Goal: Communication & Community: Connect with others

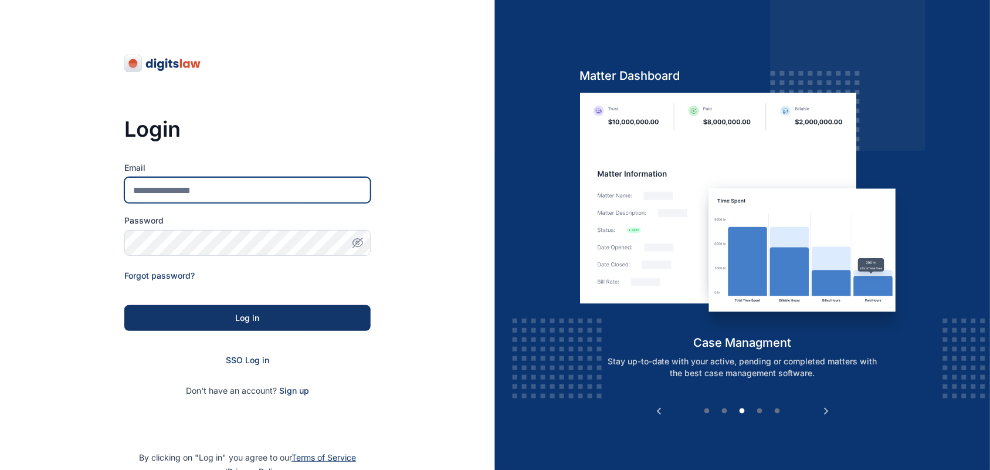
click at [317, 191] on input "Email" at bounding box center [247, 190] width 246 height 26
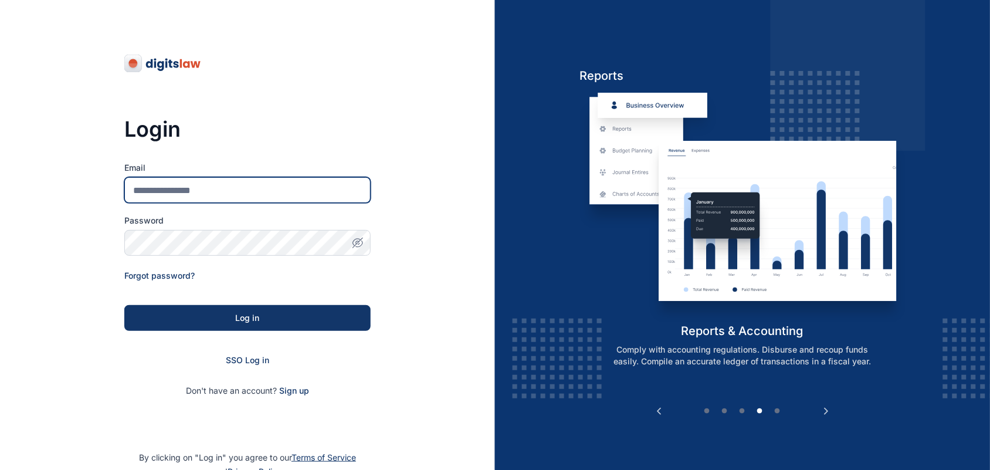
type input "**********"
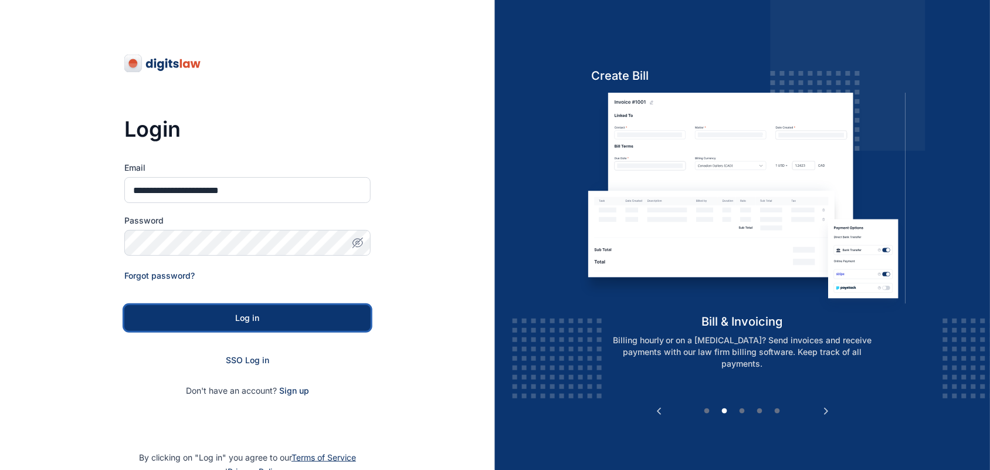
click at [310, 326] on button "Log in" at bounding box center [247, 318] width 246 height 26
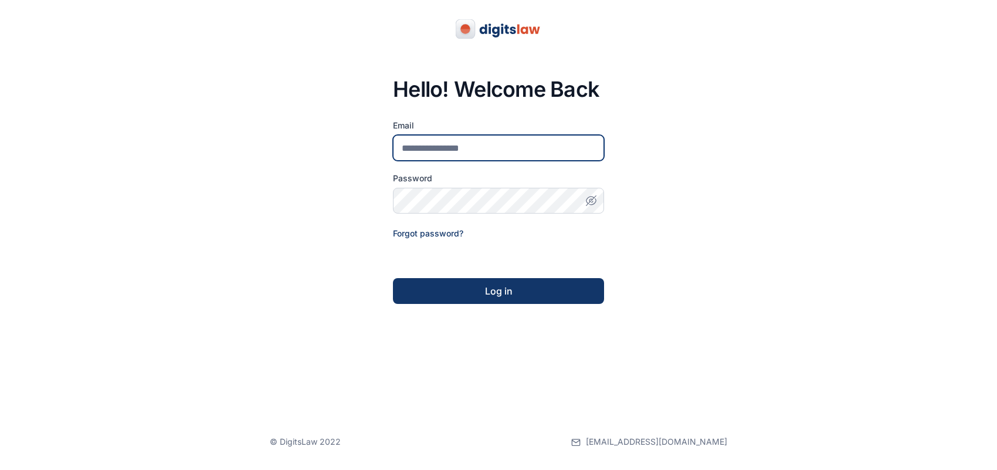
click at [563, 147] on input "email" at bounding box center [498, 148] width 211 height 26
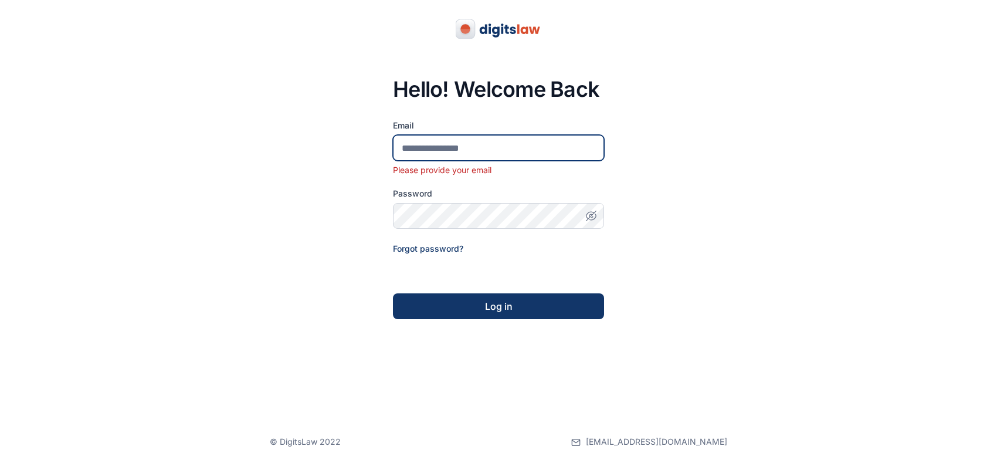
paste input "**********"
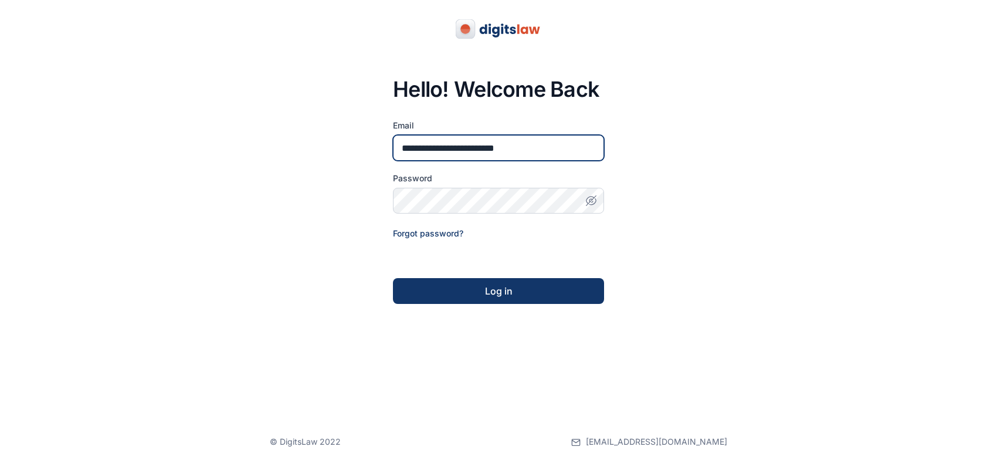
type input "**********"
click at [531, 282] on button "Log in" at bounding box center [498, 291] width 211 height 26
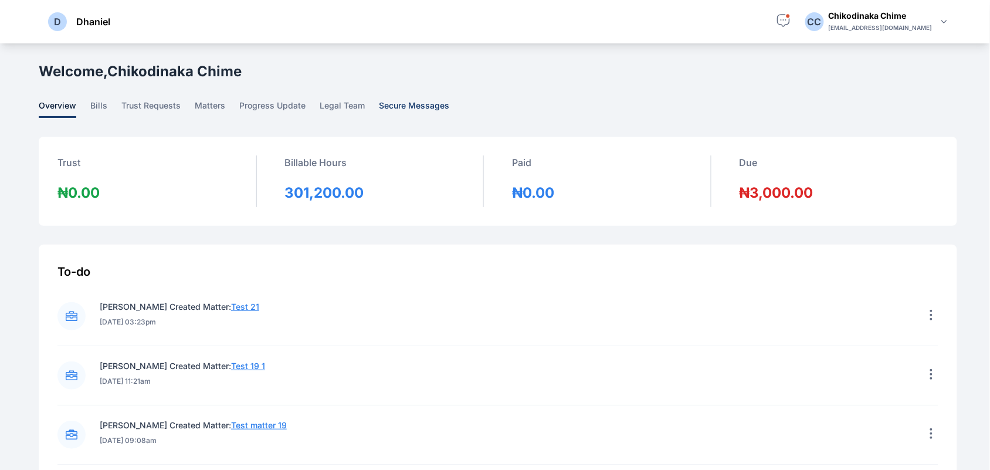
click at [419, 103] on span "secure messages" at bounding box center [414, 109] width 70 height 18
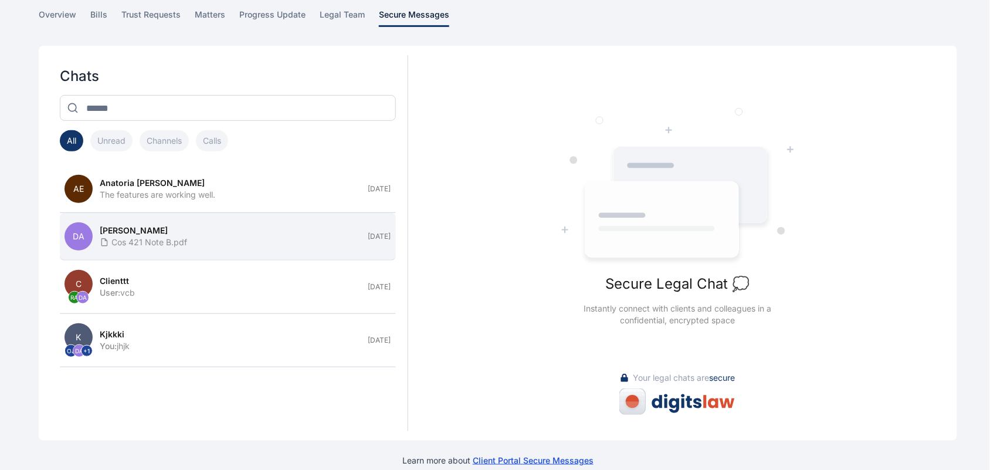
scroll to position [32, 0]
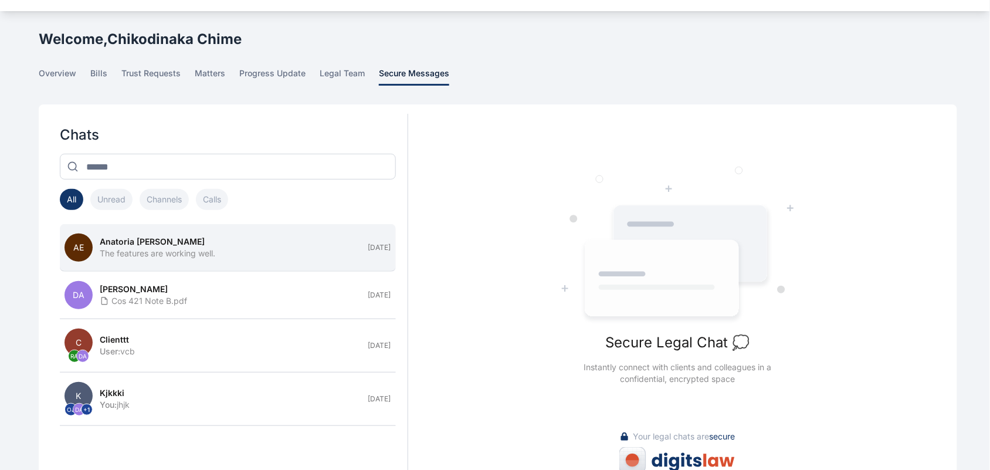
click at [309, 258] on div "The features are working well." at bounding box center [231, 254] width 262 height 12
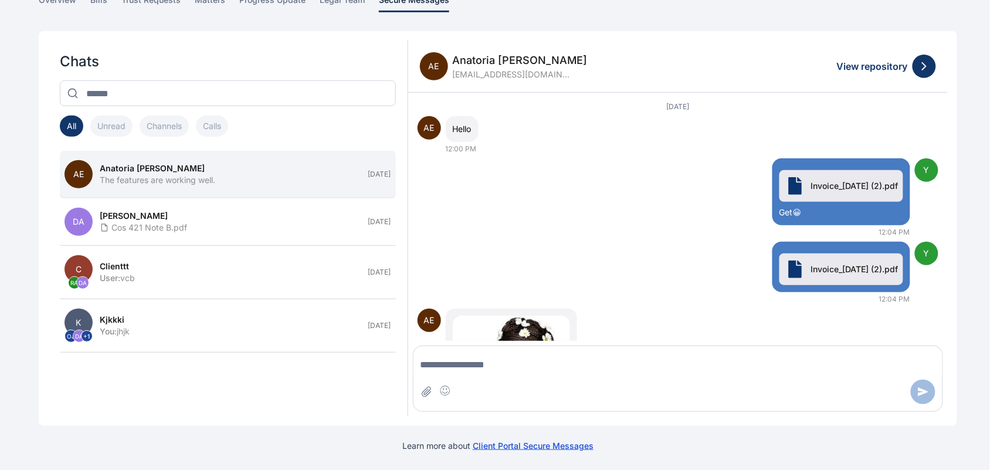
scroll to position [489, 0]
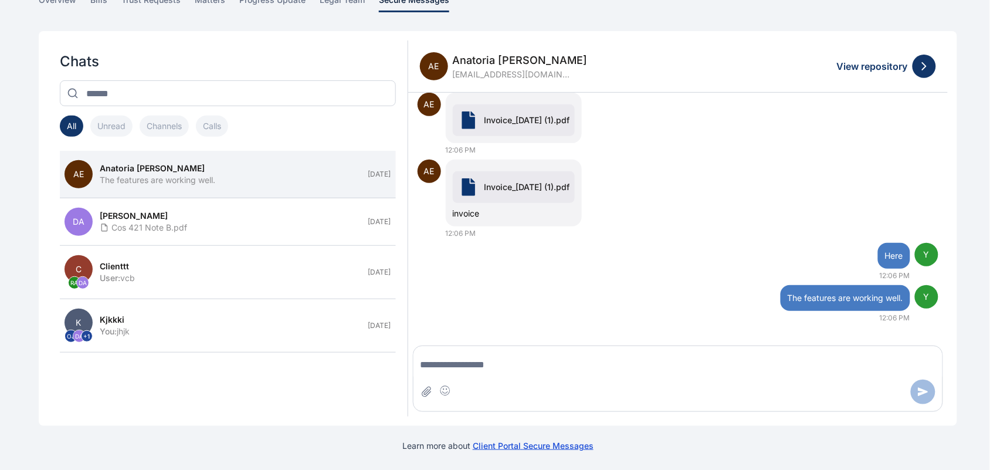
click at [492, 63] on span "Anatoria [PERSON_NAME]" at bounding box center [520, 60] width 135 height 16
click at [503, 59] on span "Anatoria [PERSON_NAME]" at bounding box center [520, 60] width 135 height 16
click at [69, 128] on button "All" at bounding box center [71, 126] width 23 height 21
click at [236, 164] on div "Anatoria [PERSON_NAME]" at bounding box center [231, 168] width 262 height 12
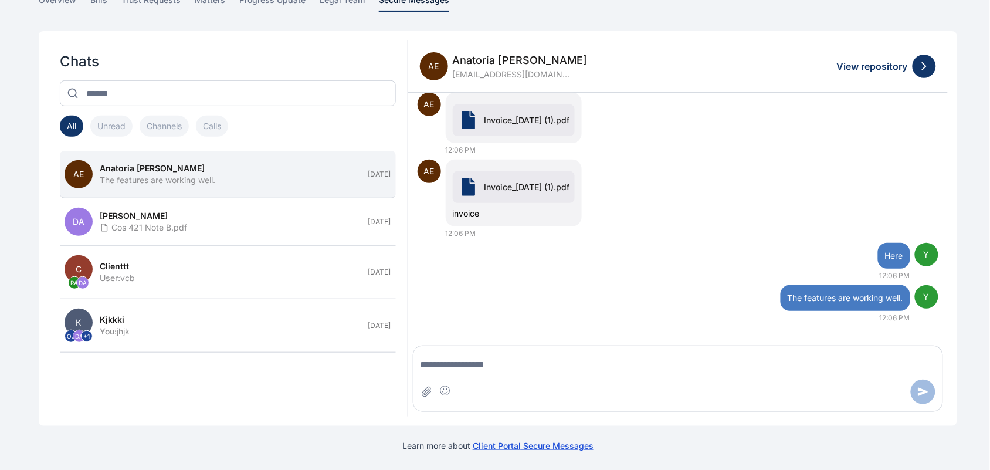
click at [236, 164] on div "Anatoria [PERSON_NAME]" at bounding box center [231, 168] width 262 height 12
click at [476, 65] on span "Anatoria [PERSON_NAME]" at bounding box center [520, 60] width 135 height 16
click at [497, 57] on span "Anatoria [PERSON_NAME]" at bounding box center [520, 60] width 135 height 16
click at [178, 133] on button "Channels" at bounding box center [164, 126] width 49 height 21
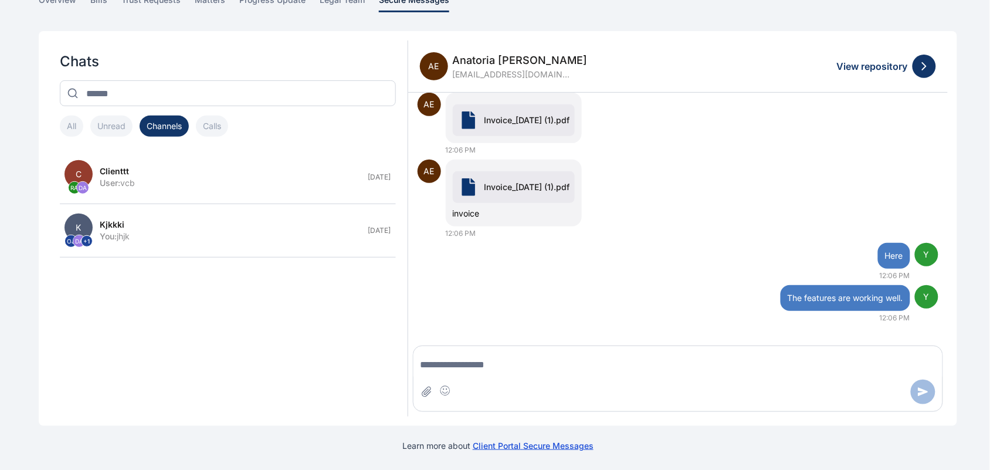
drag, startPoint x: 195, startPoint y: 130, endPoint x: 217, endPoint y: 130, distance: 21.7
click at [217, 130] on div "All Unread Channels Calls" at bounding box center [144, 126] width 168 height 21
click at [217, 130] on button "Calls" at bounding box center [212, 126] width 32 height 21
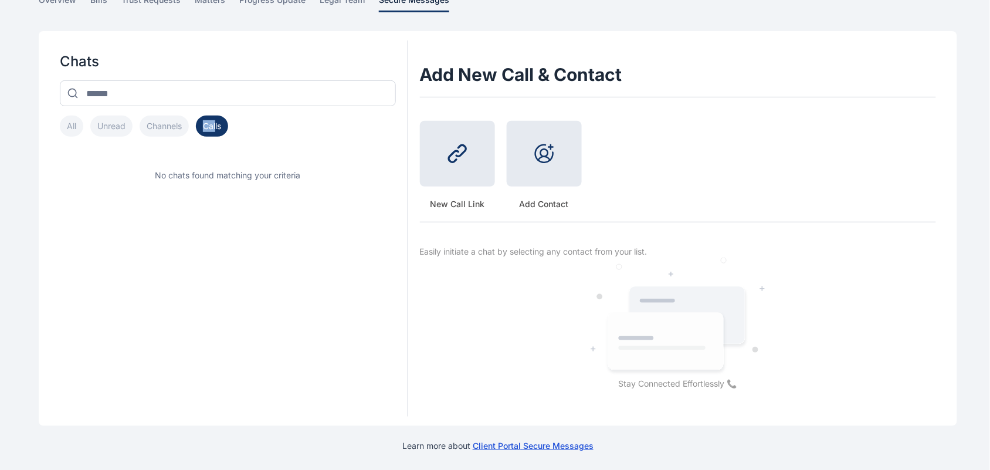
click at [77, 123] on button "All" at bounding box center [71, 126] width 23 height 21
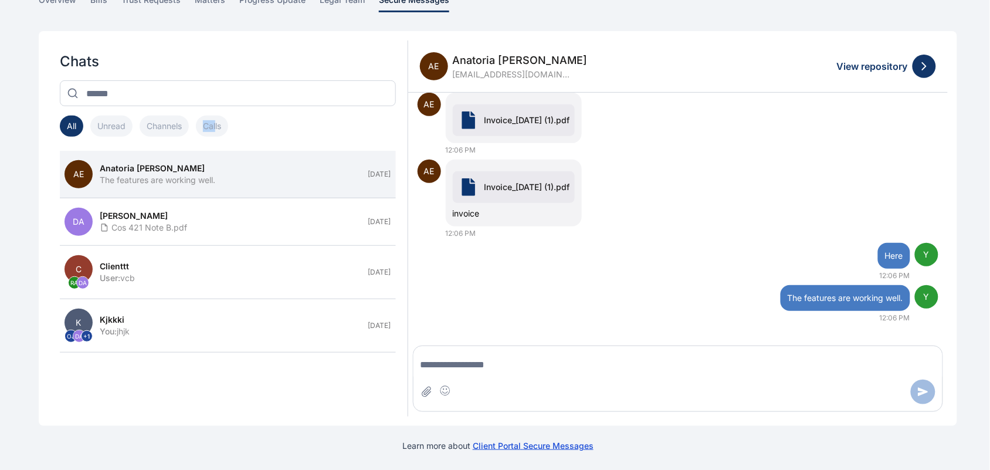
click at [471, 62] on span "Anatoria [PERSON_NAME]" at bounding box center [520, 60] width 135 height 16
click at [435, 68] on span "AE" at bounding box center [434, 66] width 28 height 28
click at [508, 60] on span "Anatoria [PERSON_NAME]" at bounding box center [520, 60] width 135 height 16
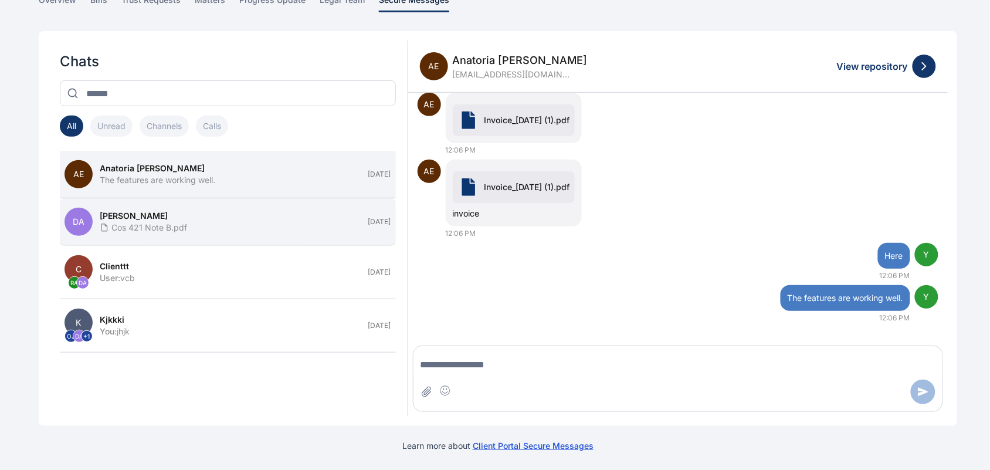
click at [165, 216] on div "[PERSON_NAME]" at bounding box center [231, 216] width 262 height 12
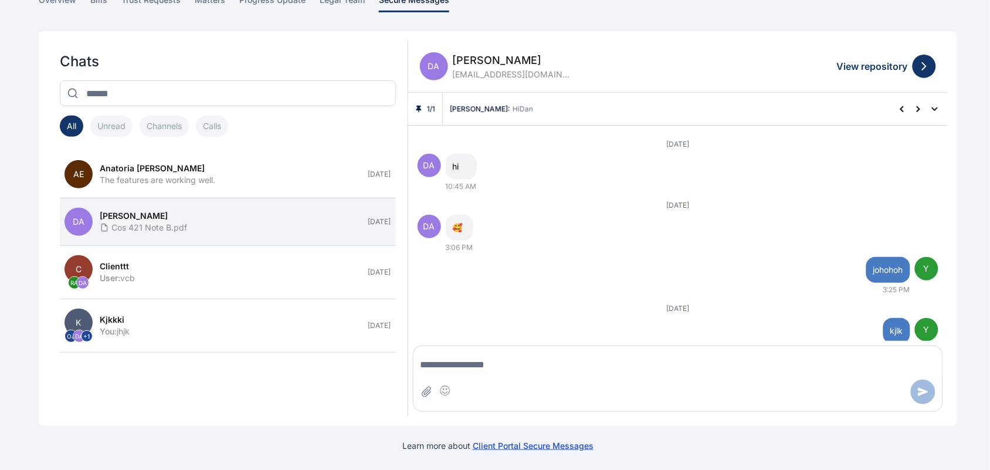
scroll to position [864, 0]
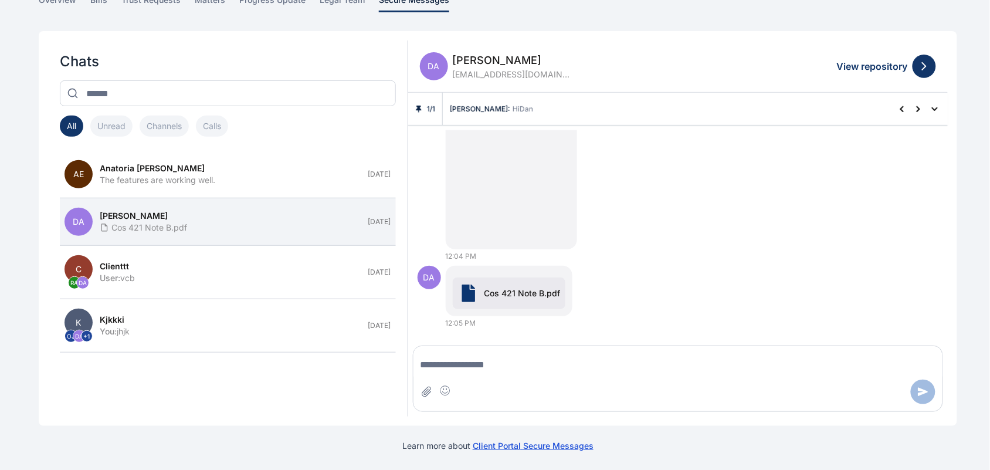
click at [492, 63] on span "[PERSON_NAME]" at bounding box center [511, 60] width 117 height 16
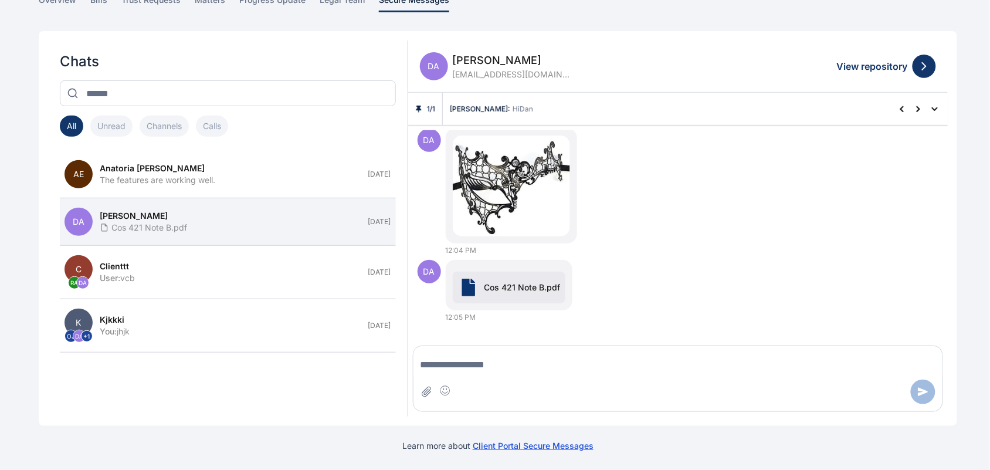
click at [492, 63] on span "[PERSON_NAME]" at bounding box center [511, 60] width 117 height 16
click at [640, 250] on div "DA 12:04 PM" at bounding box center [678, 191] width 521 height 127
click at [589, 265] on button at bounding box center [586, 274] width 19 height 19
click at [629, 248] on div "DA 12:04 PM" at bounding box center [678, 191] width 521 height 127
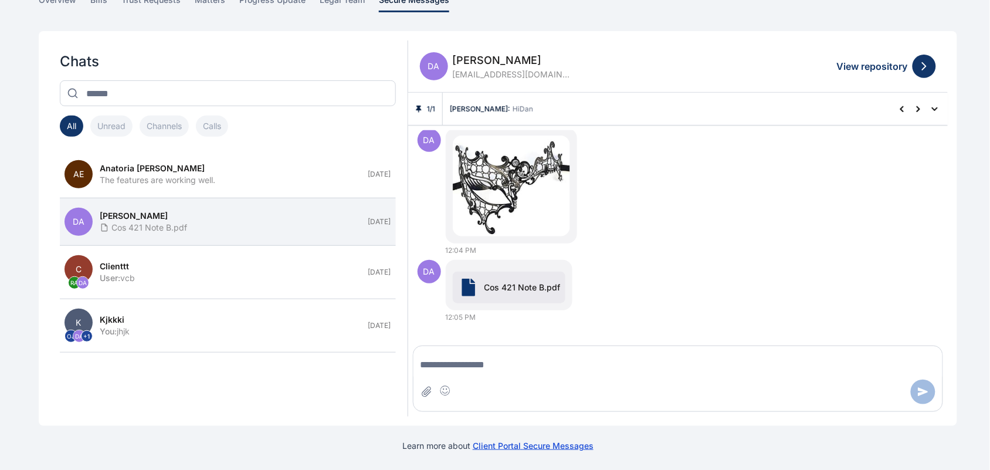
scroll to position [0, 0]
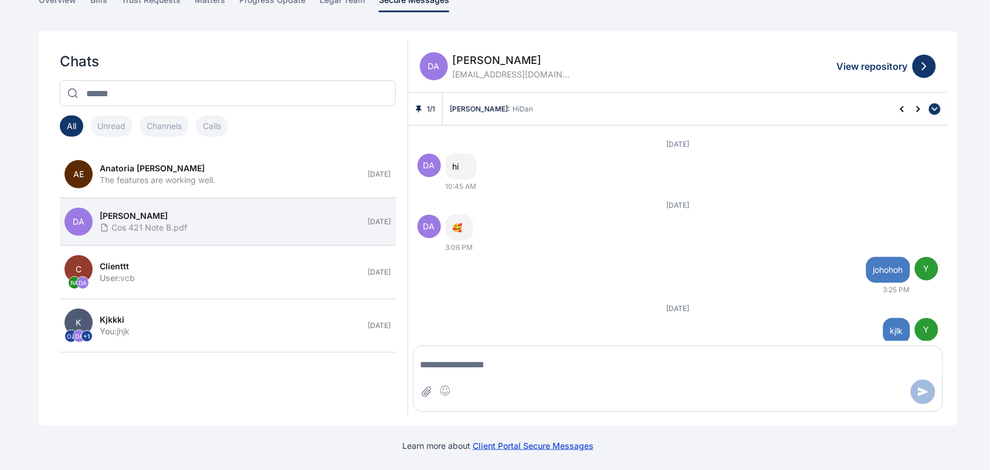
click at [930, 104] on button at bounding box center [935, 109] width 12 height 12
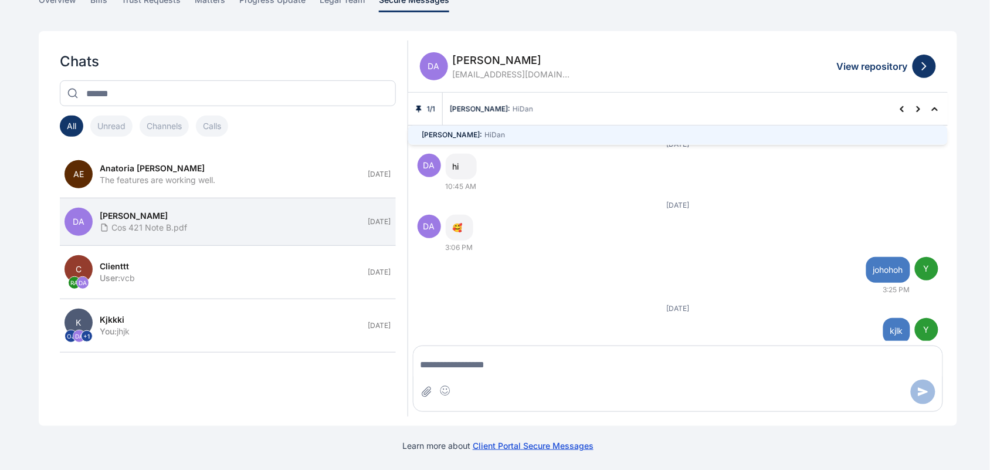
click at [905, 150] on div "August 20, 2025 DA hi 10:45 AM" at bounding box center [678, 166] width 521 height 52
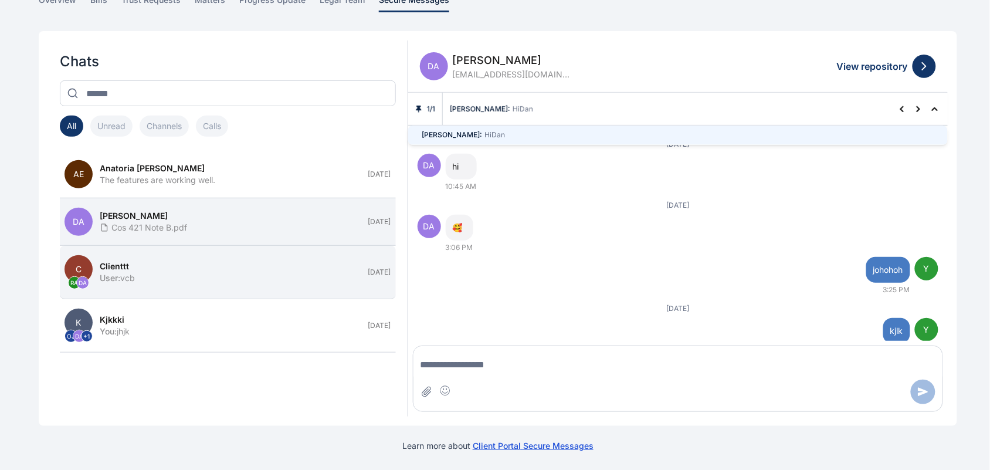
click at [256, 263] on div "clienttt" at bounding box center [231, 266] width 262 height 12
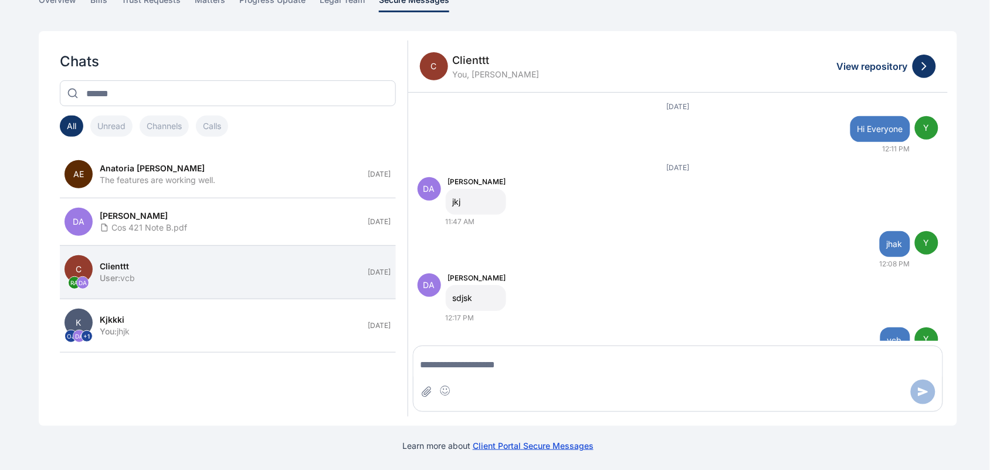
scroll to position [43, 0]
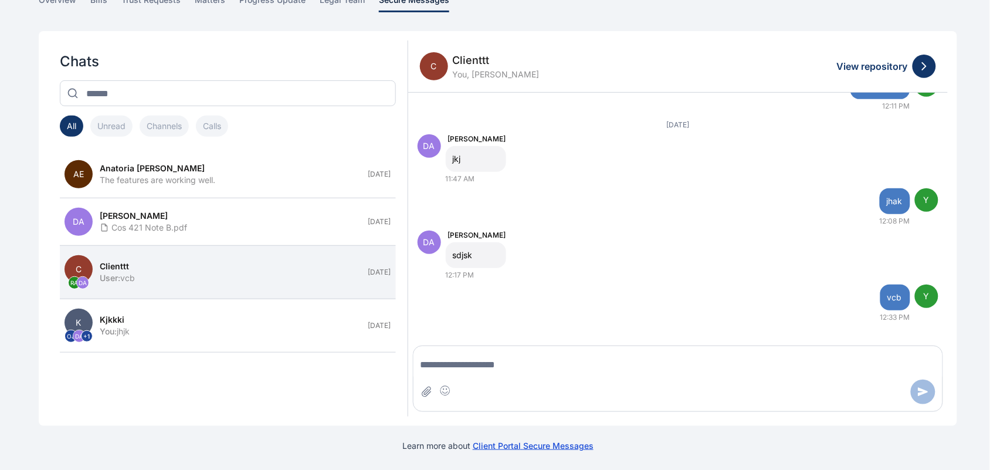
click at [467, 57] on span "clienttt" at bounding box center [496, 60] width 87 height 16
click at [426, 62] on span "C" at bounding box center [434, 66] width 28 height 28
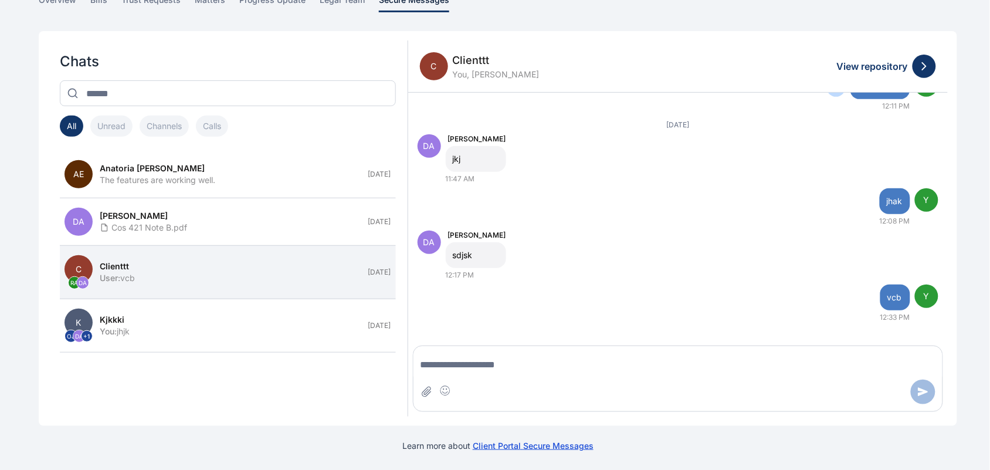
click at [466, 99] on div "Y Hi Everyone 12:11 PM" at bounding box center [678, 92] width 521 height 38
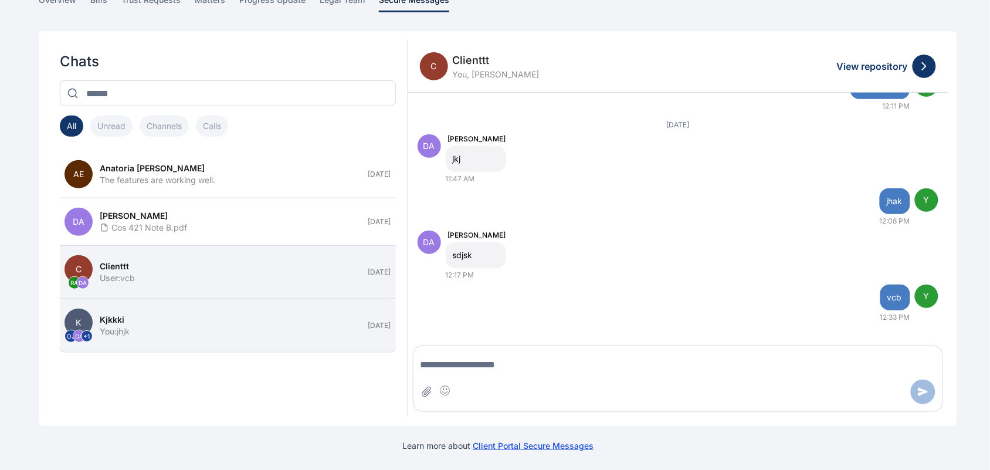
click at [209, 320] on div "kjkkki" at bounding box center [231, 320] width 262 height 12
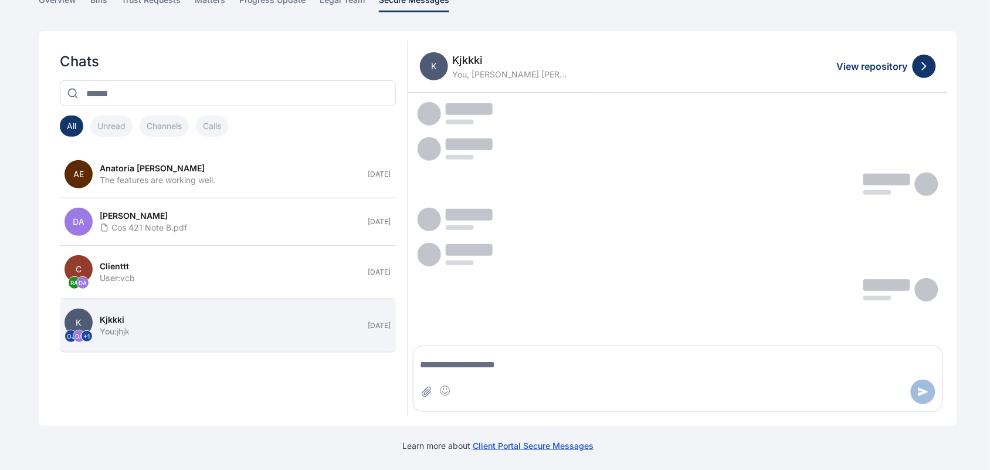
scroll to position [0, 0]
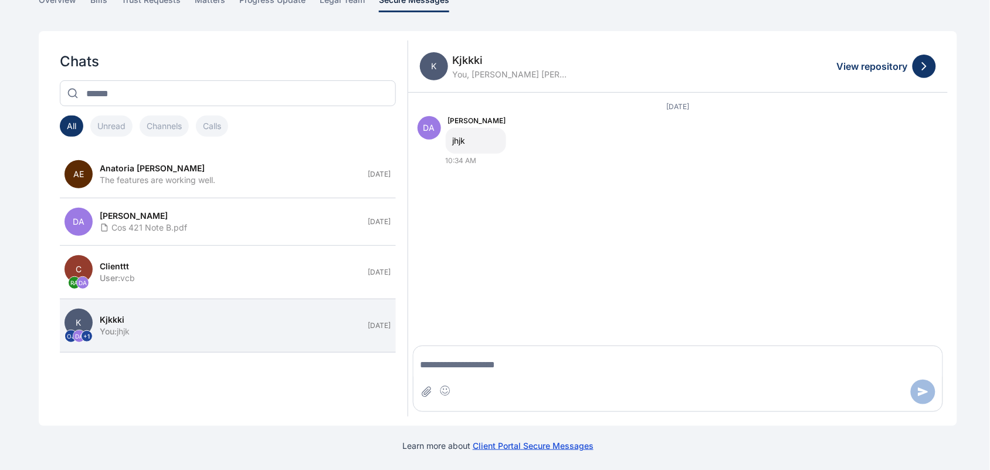
click at [171, 124] on button "Channels" at bounding box center [164, 126] width 49 height 21
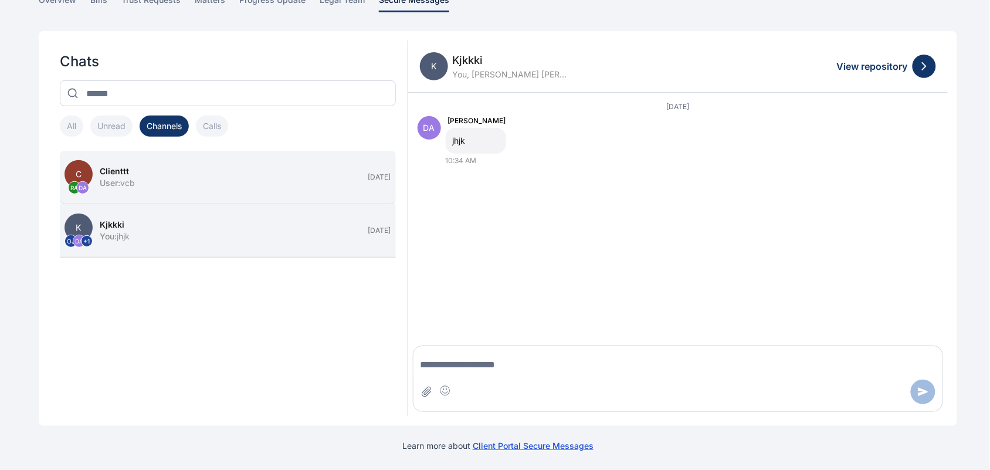
click at [177, 179] on div "User : vcb" at bounding box center [231, 183] width 262 height 12
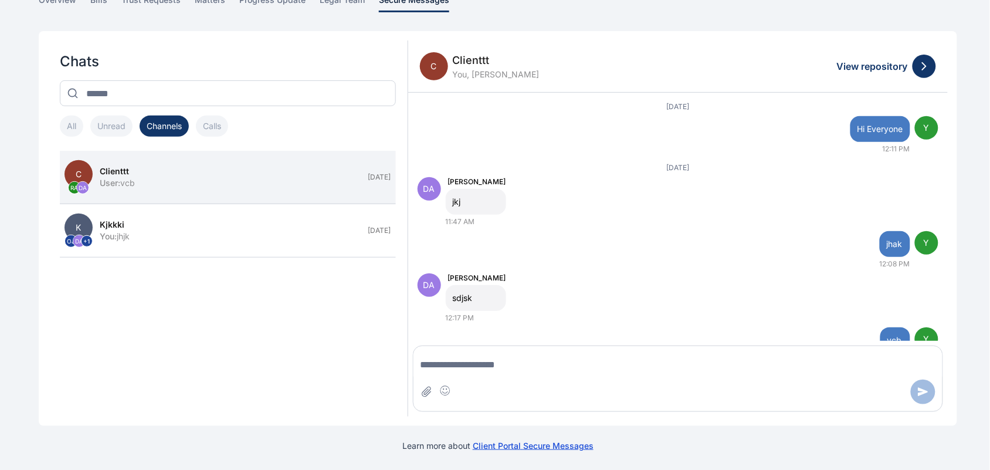
scroll to position [43, 0]
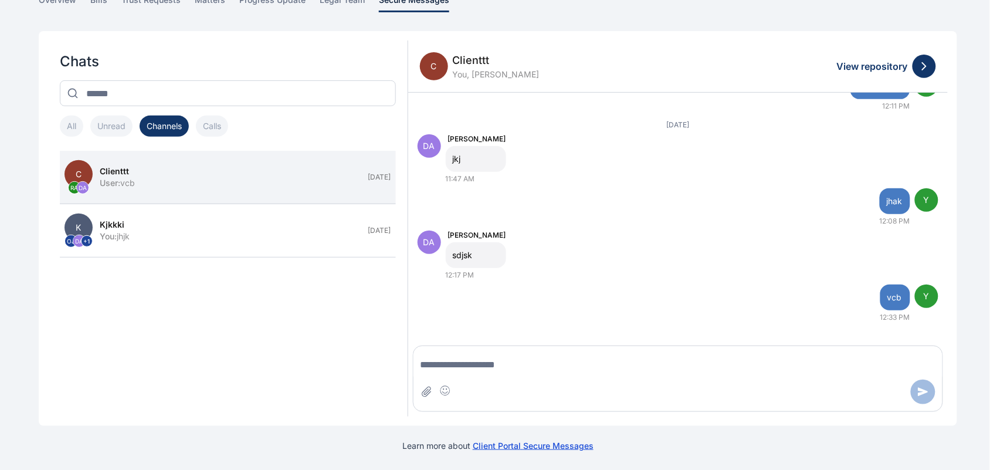
click at [469, 65] on span "clienttt" at bounding box center [496, 60] width 87 height 16
click at [569, 89] on div "C clienttt You, Roseline Aguda View repository" at bounding box center [678, 66] width 540 height 52
click at [569, 449] on span "secure messages" at bounding box center [558, 445] width 70 height 10
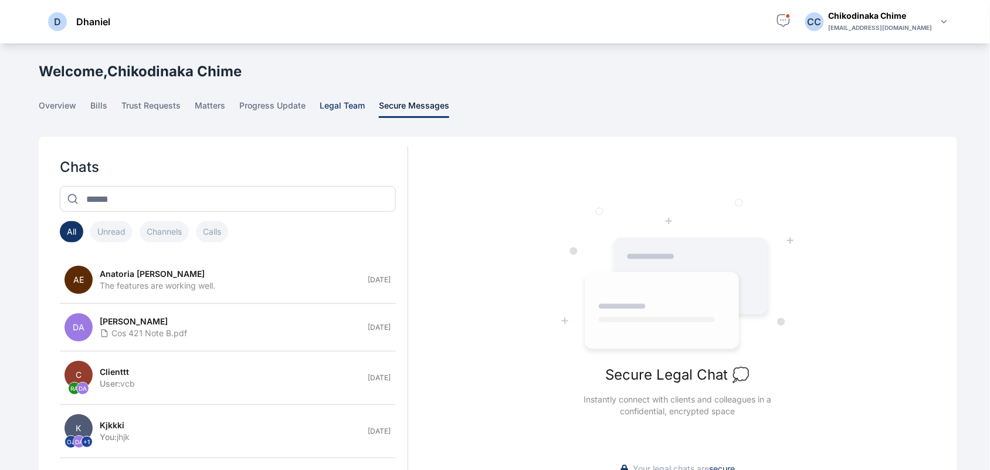
click at [361, 109] on span "legal team" at bounding box center [342, 109] width 45 height 18
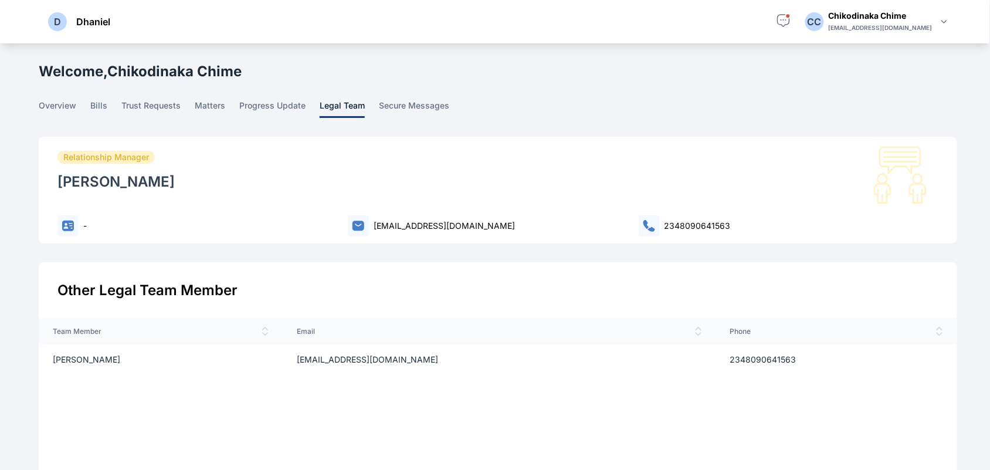
scroll to position [202, 0]
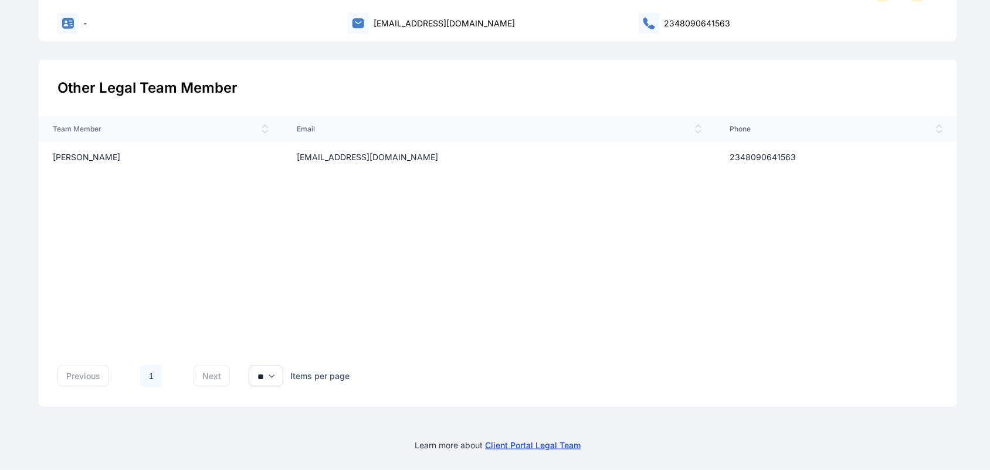
click at [535, 442] on span "Client Portal" at bounding box center [511, 445] width 50 height 10
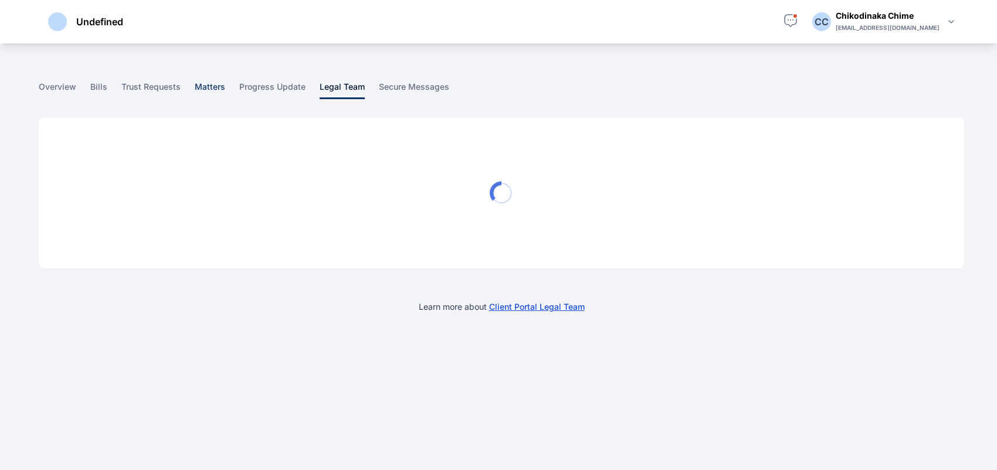
click at [211, 83] on span "matters" at bounding box center [210, 90] width 31 height 18
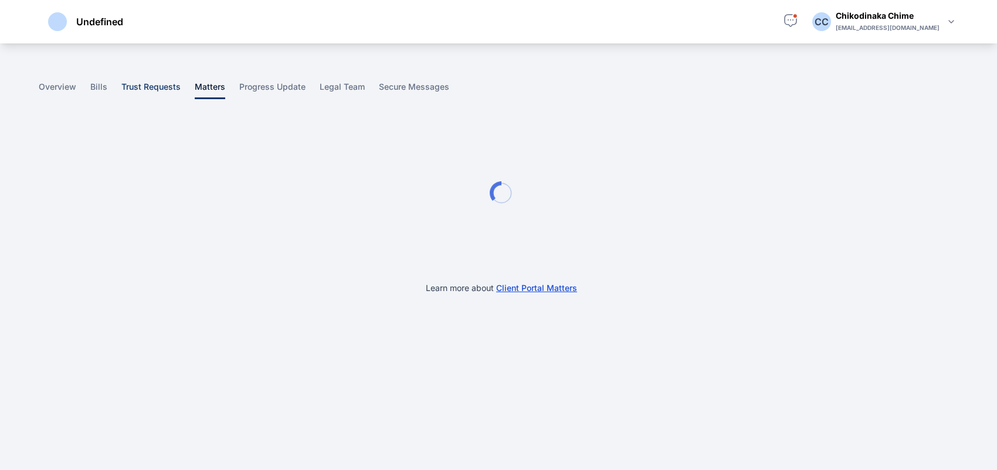
click at [138, 83] on span "trust requests" at bounding box center [150, 90] width 59 height 18
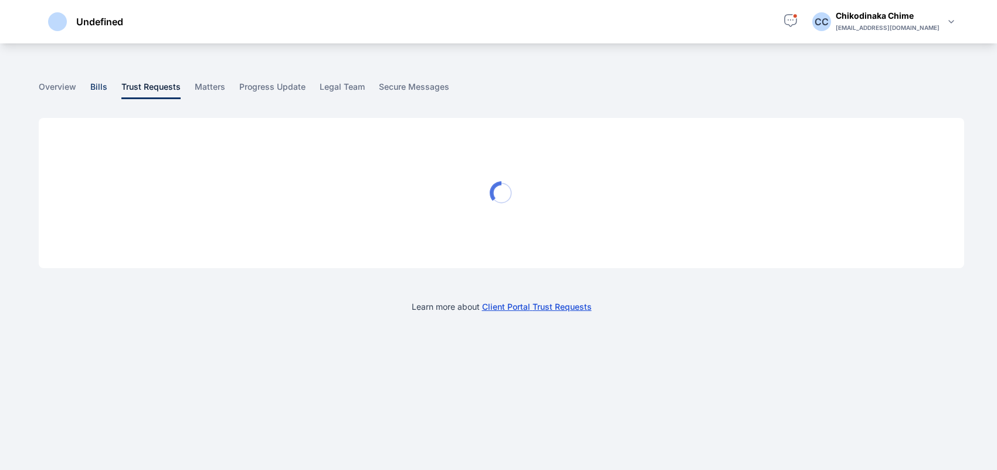
click at [97, 86] on span "bills" at bounding box center [98, 90] width 17 height 18
click at [412, 80] on main "C C C C Chikodinaka Chime Dhaniel Dashboard dashboard Conflict-Check conflict c…" at bounding box center [503, 187] width 928 height 288
click at [419, 86] on span "secure messages" at bounding box center [414, 90] width 70 height 18
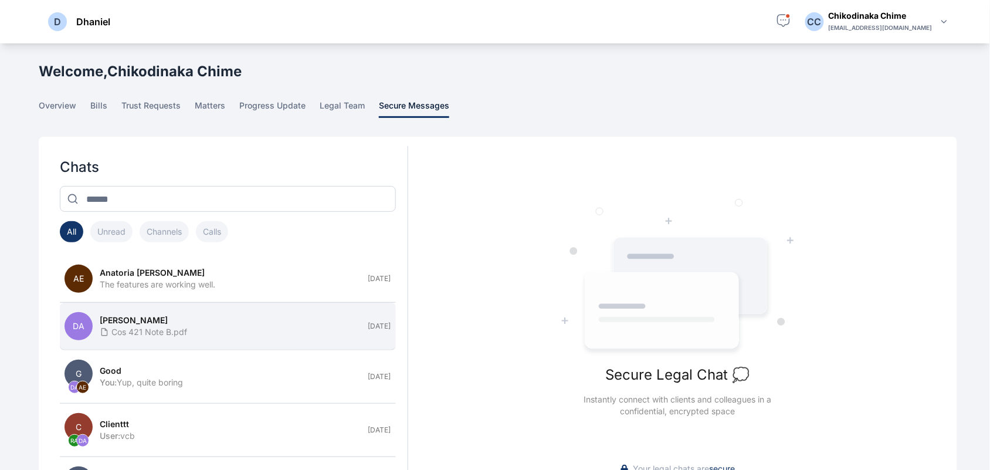
scroll to position [2, 0]
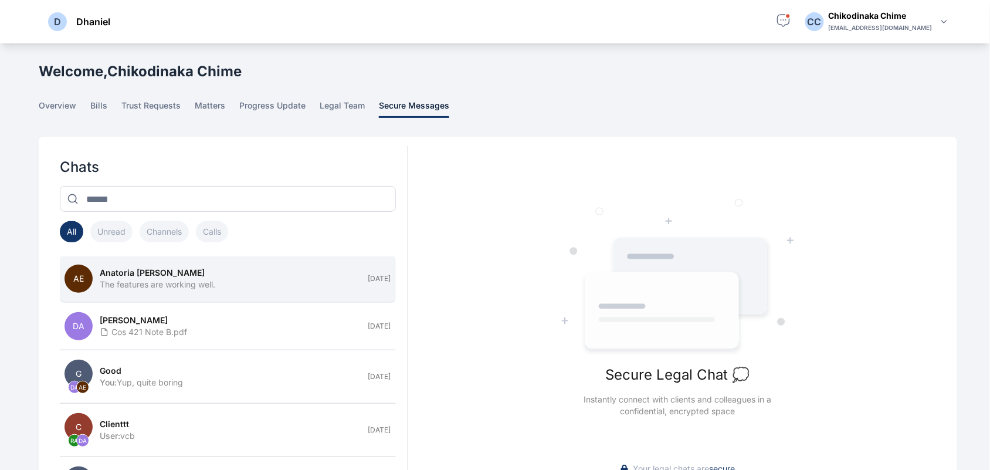
click at [286, 287] on div "The features are working well." at bounding box center [231, 285] width 262 height 12
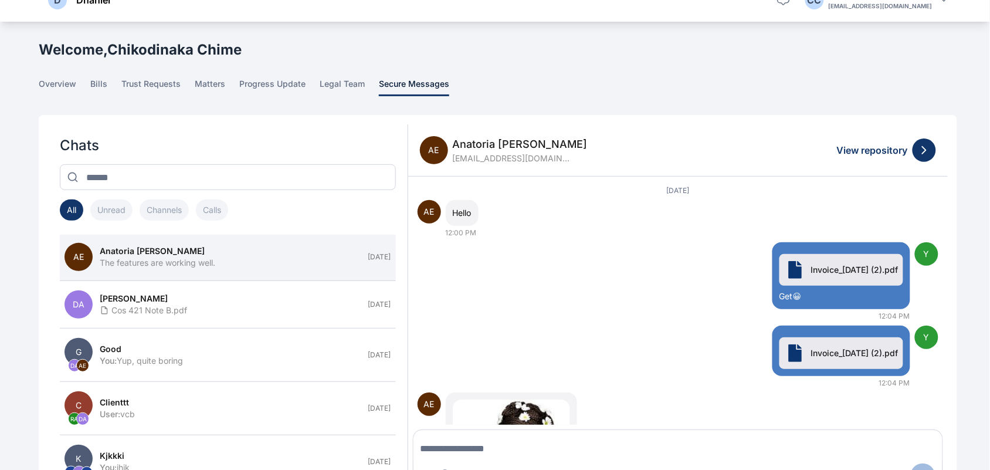
scroll to position [19, 0]
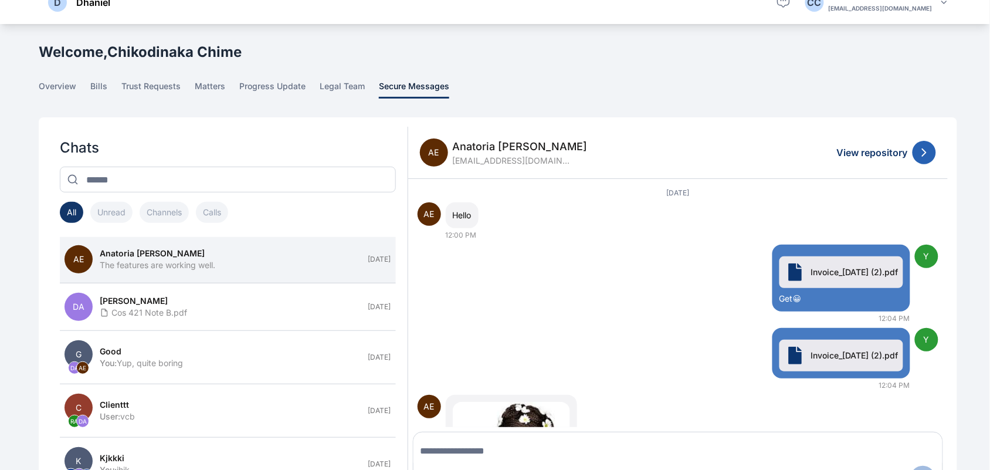
click at [927, 155] on icon at bounding box center [924, 152] width 14 height 14
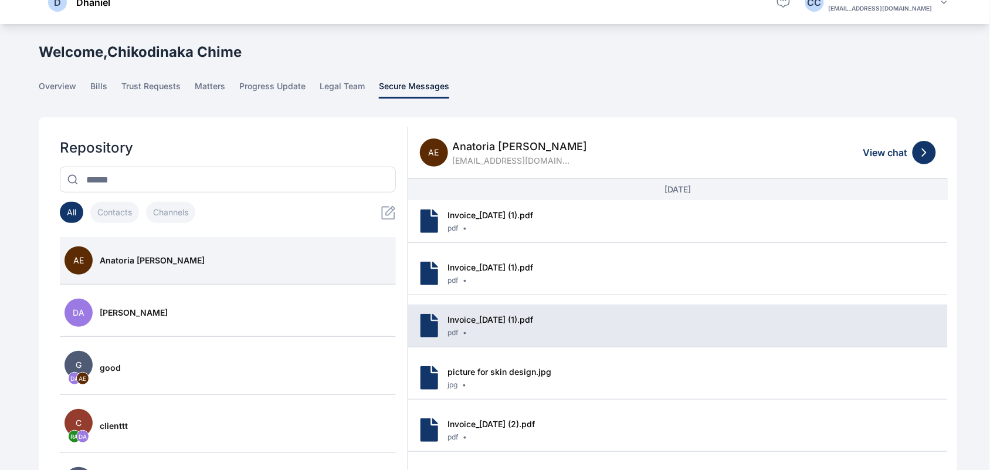
scroll to position [1, 0]
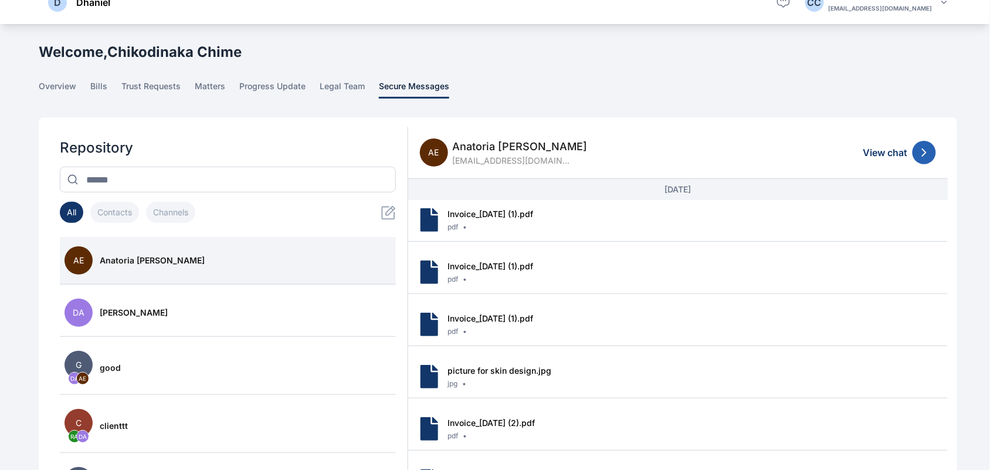
click at [921, 147] on icon at bounding box center [924, 152] width 14 height 14
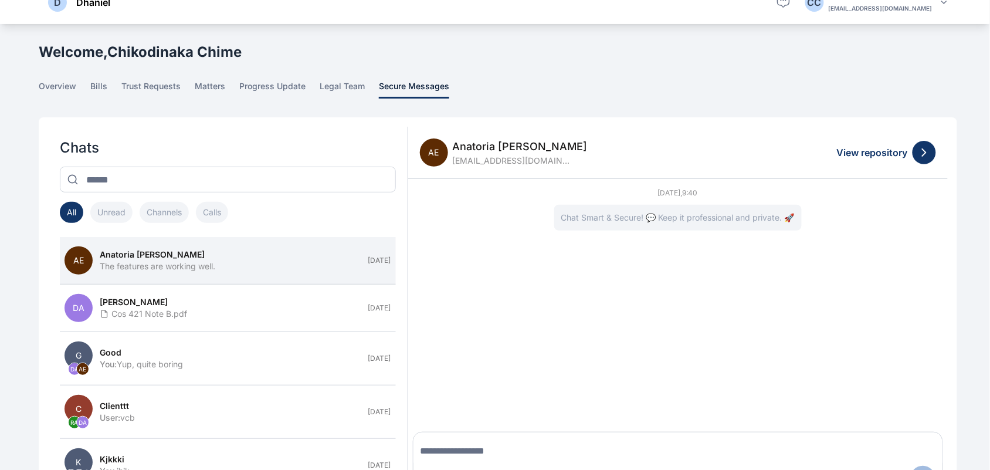
scroll to position [106, 0]
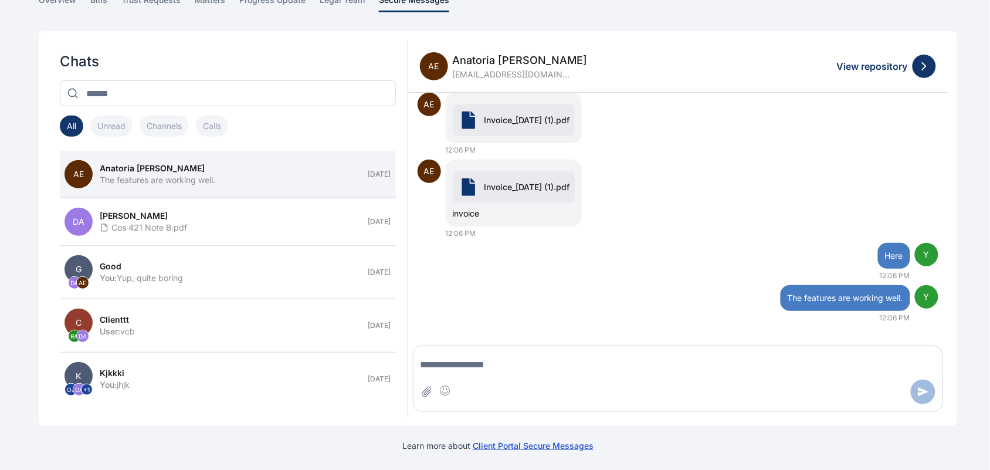
click at [871, 57] on button "View repository" at bounding box center [886, 66] width 99 height 23
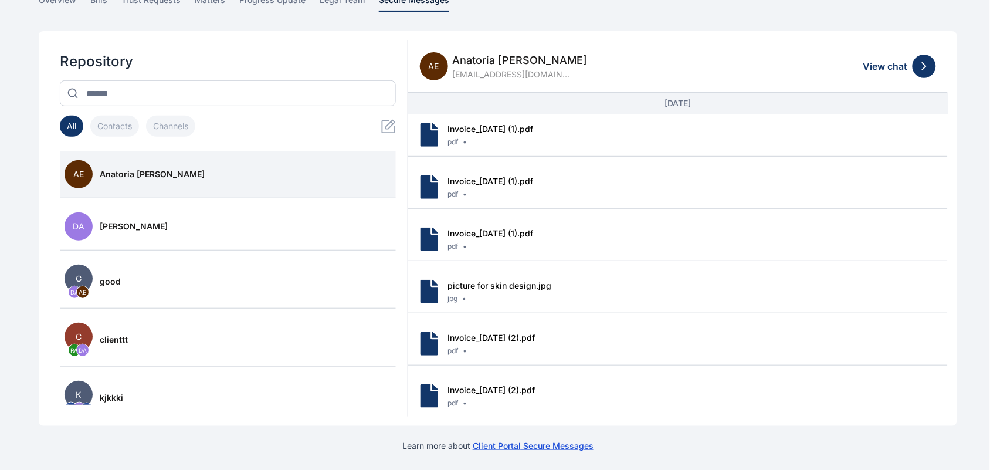
click at [892, 63] on button "View chat" at bounding box center [899, 66] width 73 height 23
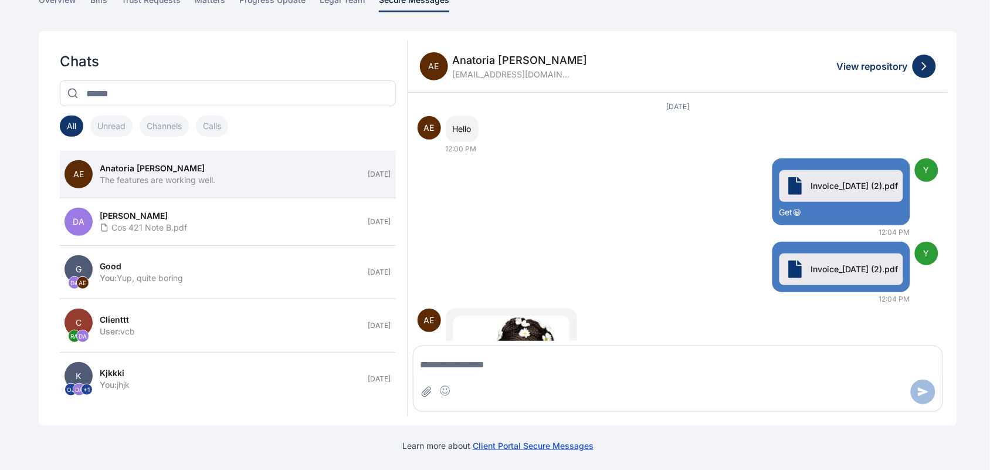
scroll to position [489, 0]
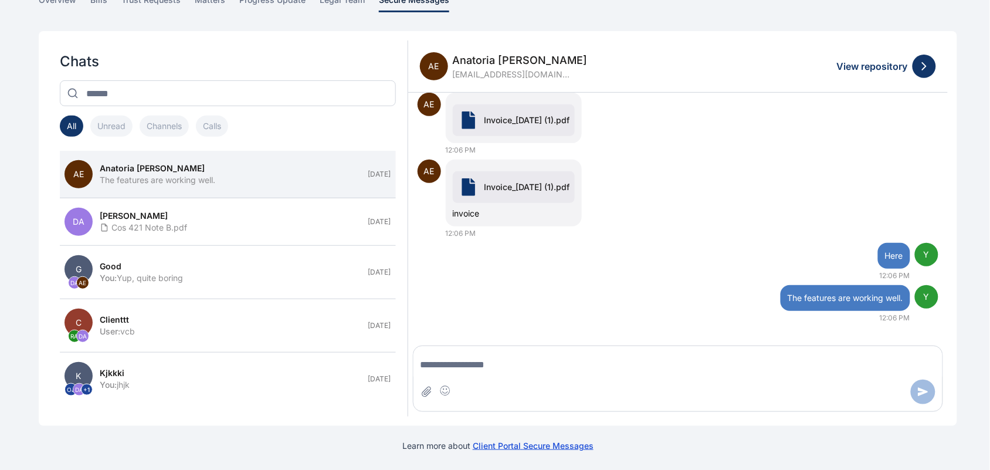
click at [226, 124] on button "Calls" at bounding box center [212, 126] width 32 height 21
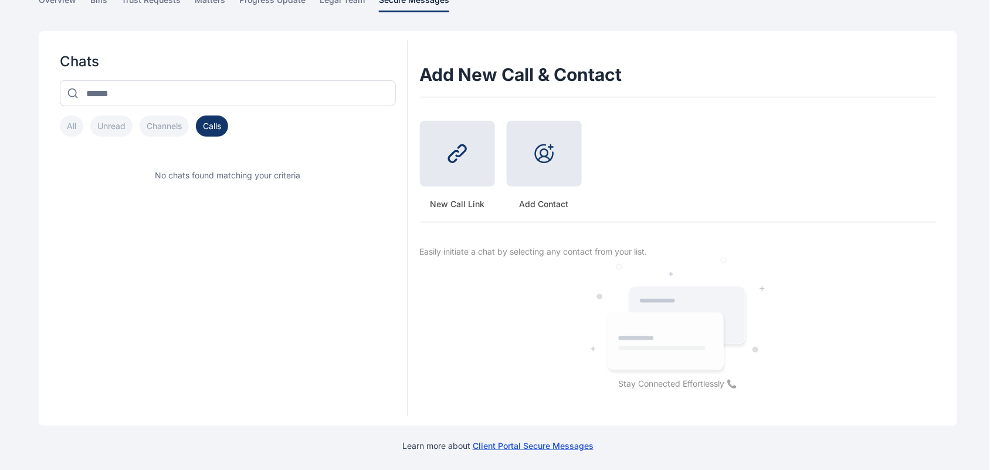
click at [544, 171] on div at bounding box center [544, 154] width 75 height 66
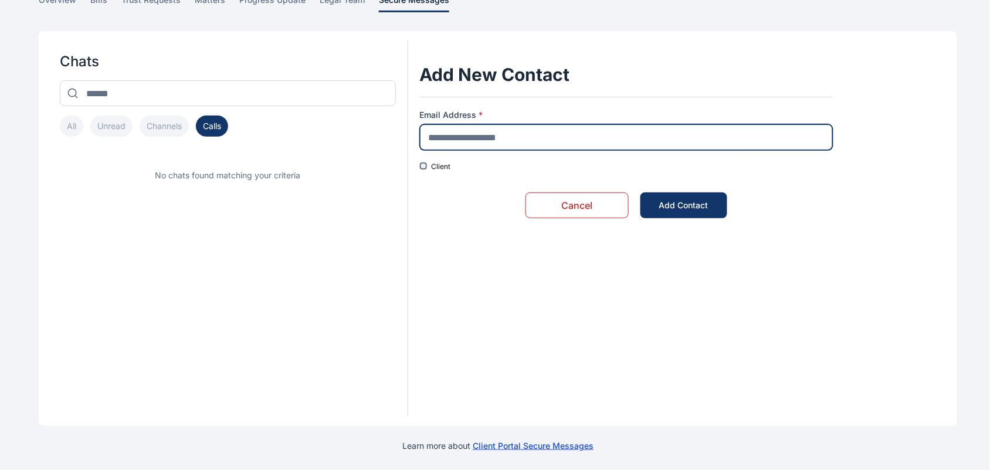
click at [554, 147] on input "text" at bounding box center [626, 137] width 413 height 26
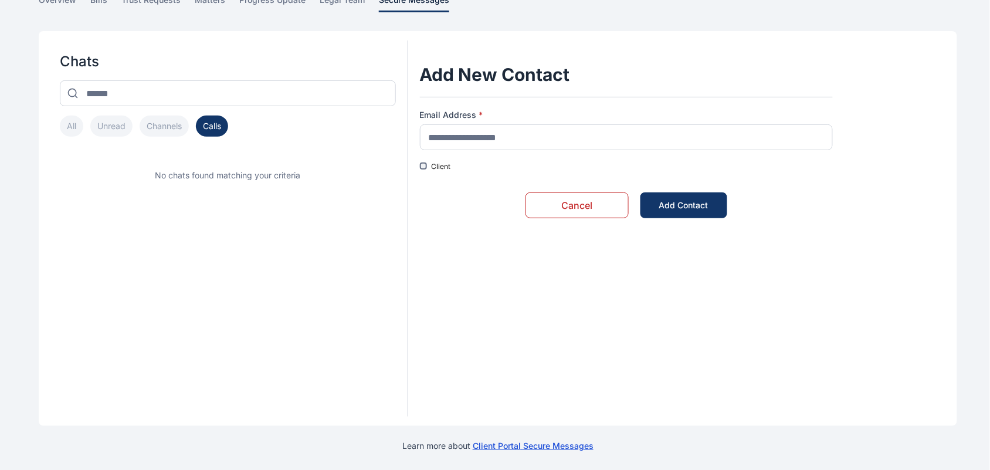
click at [424, 213] on div "Cancel Add Contact" at bounding box center [626, 205] width 413 height 45
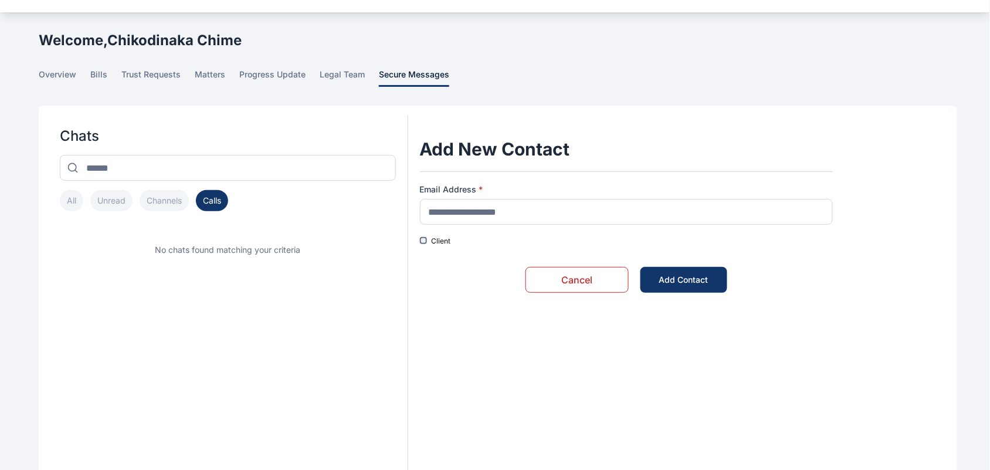
scroll to position [0, 0]
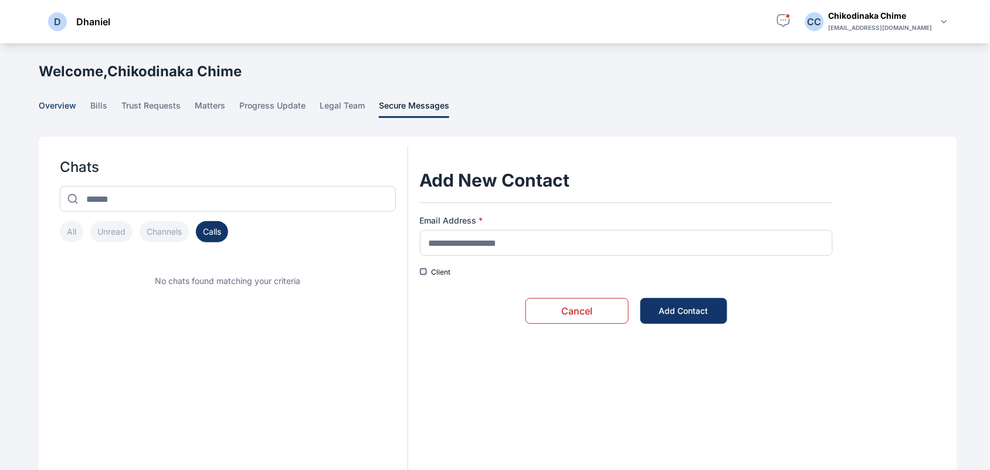
click at [74, 110] on span "overview" at bounding box center [58, 109] width 38 height 18
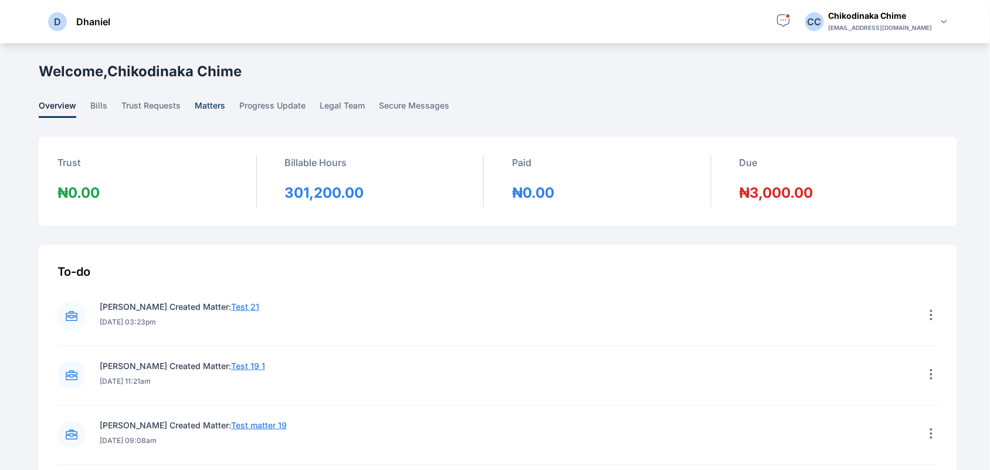
click at [211, 110] on span "matters" at bounding box center [210, 109] width 31 height 18
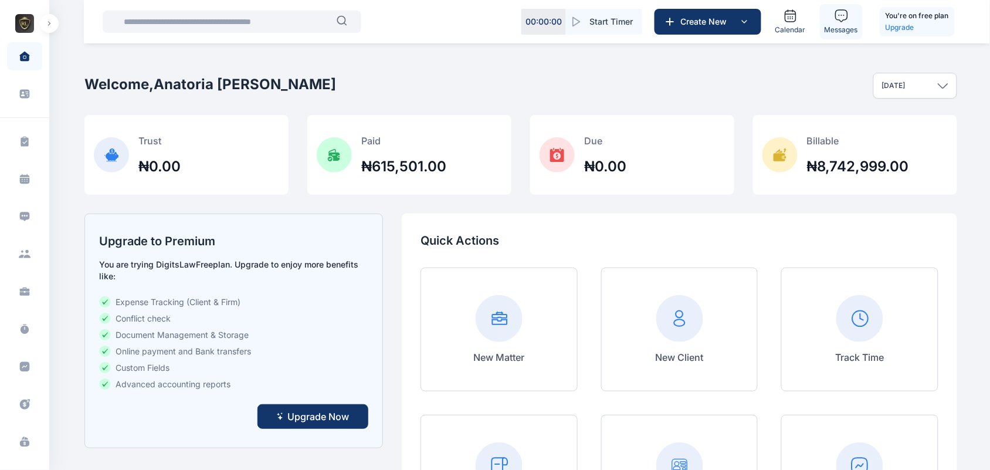
click at [830, 29] on span "Messages" at bounding box center [841, 29] width 33 height 9
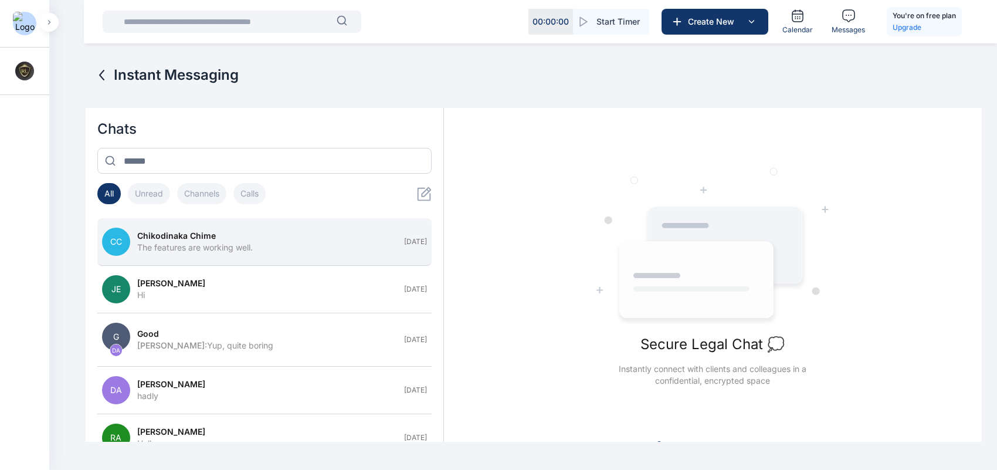
click at [345, 238] on div "Chikodinaka Chime" at bounding box center [267, 236] width 260 height 12
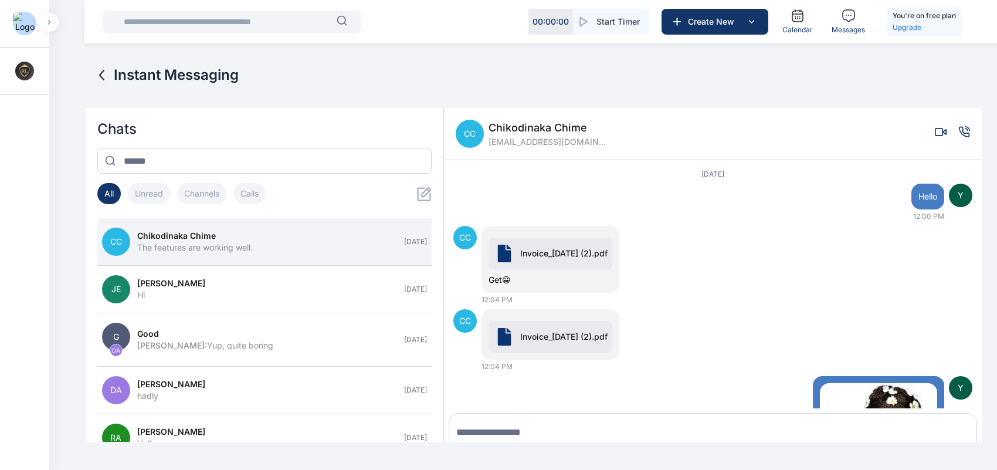
scroll to position [42, 0]
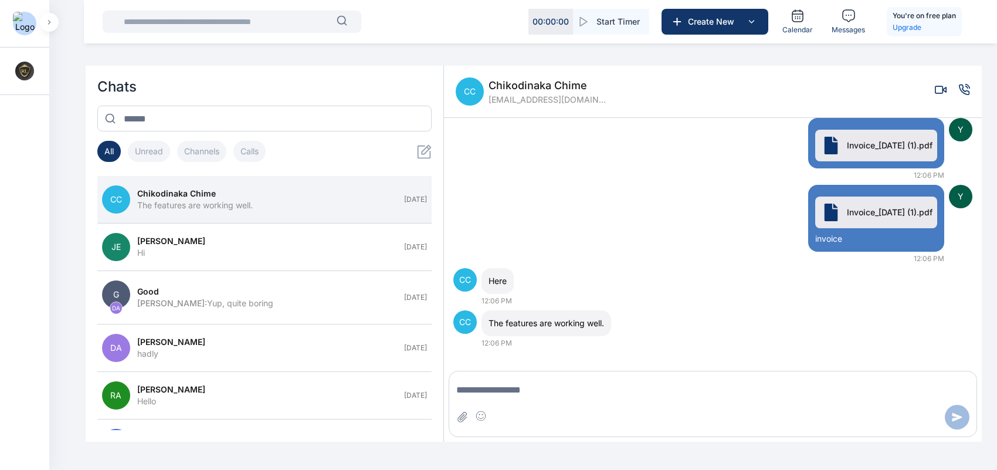
click at [56, 25] on button "button" at bounding box center [49, 22] width 19 height 19
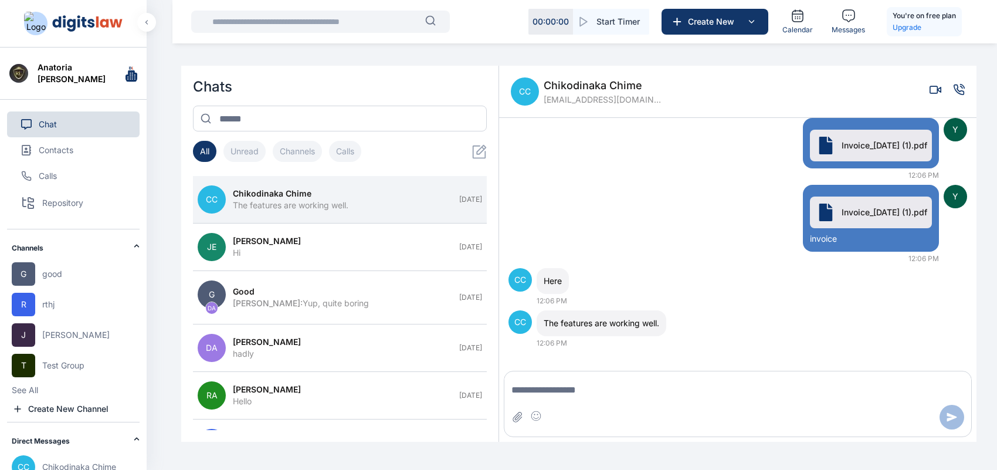
click at [555, 84] on span "Chikodinaka Chime" at bounding box center [602, 85] width 117 height 16
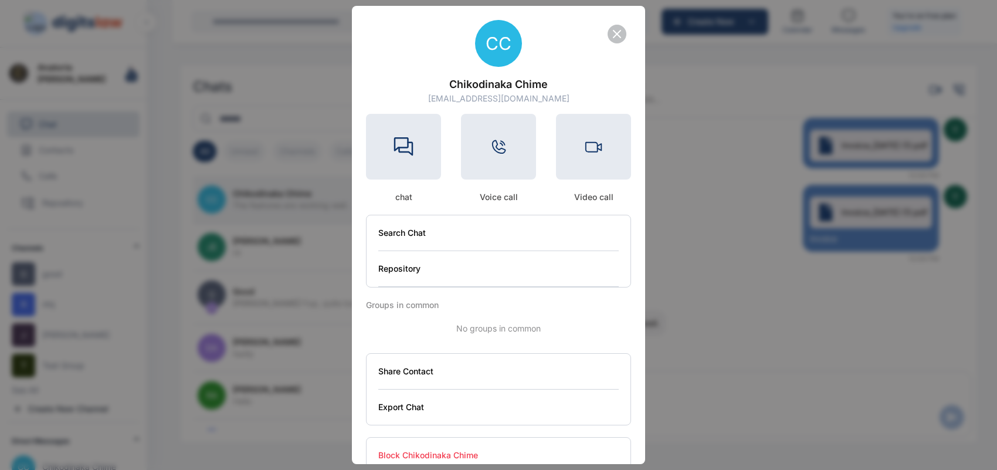
scroll to position [25, 0]
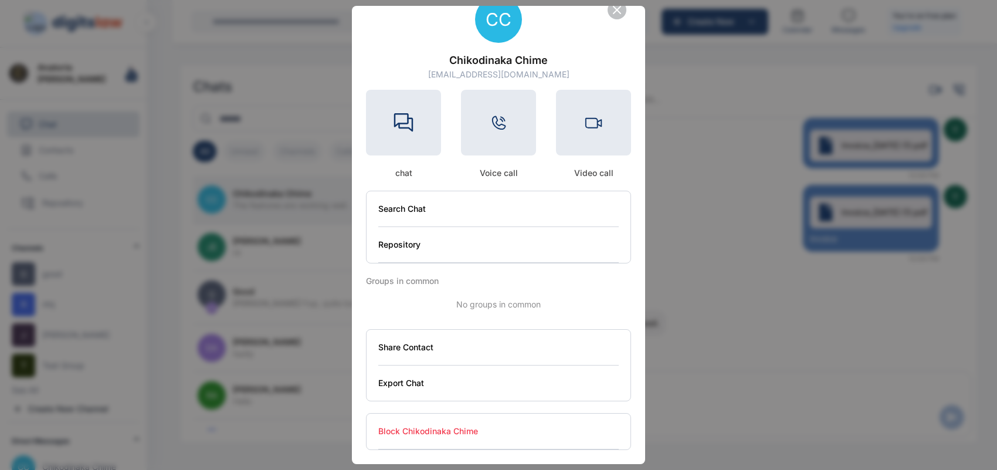
click at [452, 424] on button "Block Chikodinaka Chime" at bounding box center [498, 432] width 240 height 36
click at [453, 436] on button "Block Chikodinaka Chime" at bounding box center [498, 432] width 240 height 36
click at [438, 432] on button "Block Chikodinaka Chime" at bounding box center [498, 432] width 240 height 36
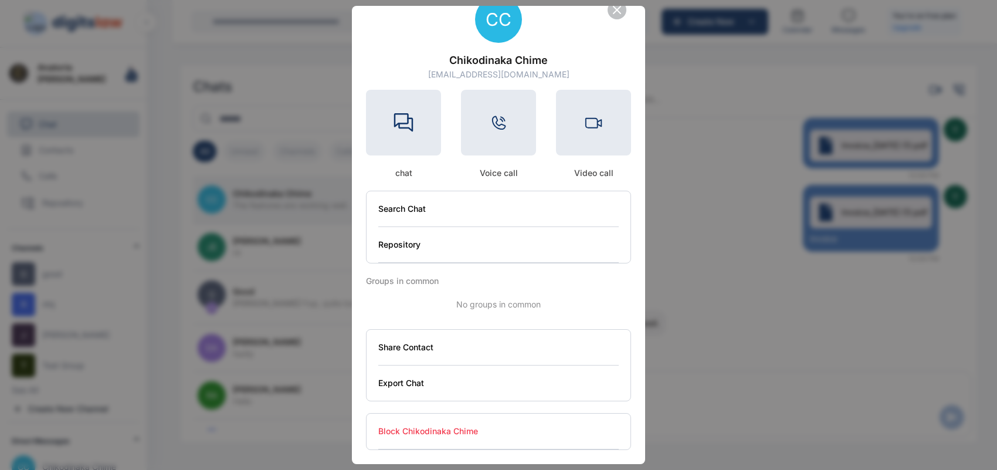
click at [438, 432] on button "Block Chikodinaka Chime" at bounding box center [498, 432] width 240 height 36
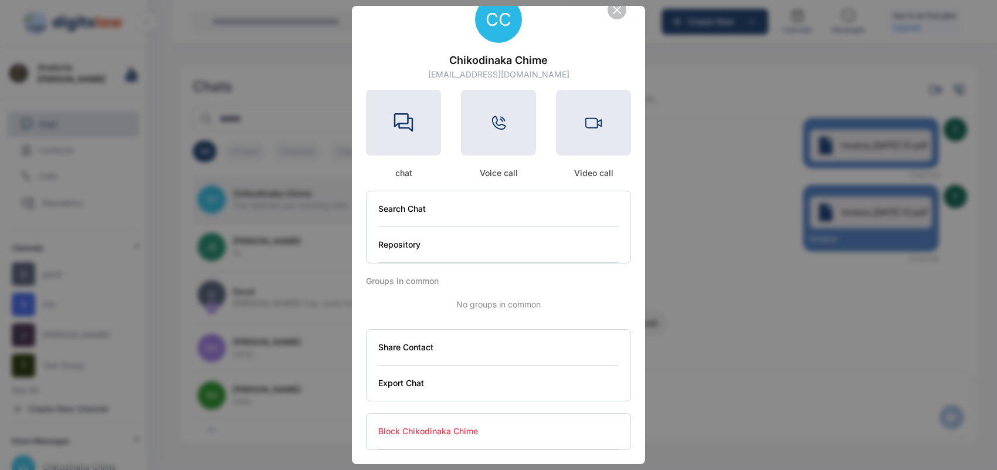
click at [564, 380] on button "Export Chat" at bounding box center [498, 382] width 240 height 35
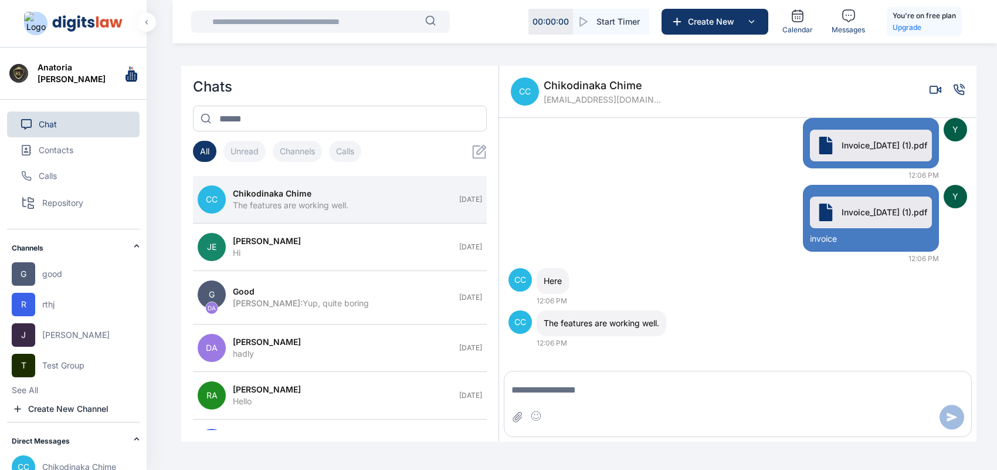
click at [584, 87] on span "Chikodinaka Chime" at bounding box center [602, 85] width 117 height 16
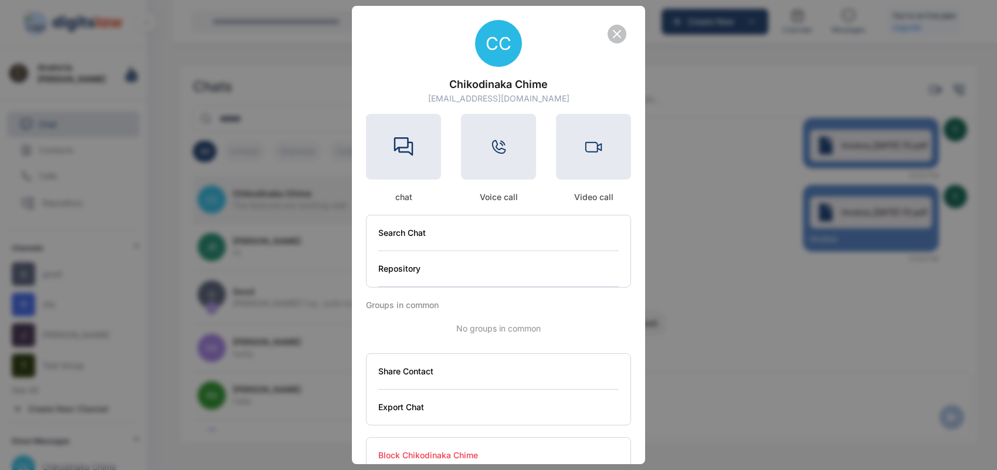
click at [411, 446] on button "Block Chikodinaka Chime" at bounding box center [498, 456] width 240 height 36
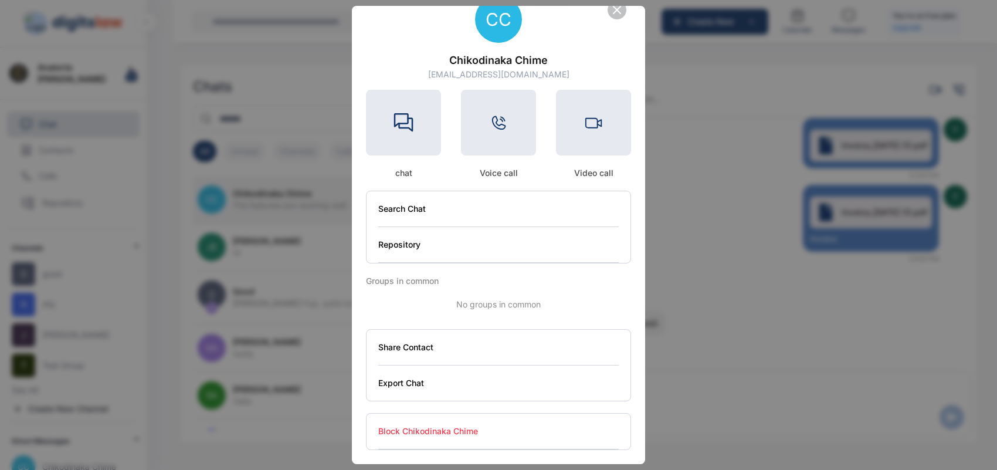
click at [426, 428] on button "Block Chikodinaka Chime" at bounding box center [498, 432] width 240 height 36
drag, startPoint x: 426, startPoint y: 428, endPoint x: 622, endPoint y: 157, distance: 334.9
click at [622, 157] on div "CC Chikodinaka Chime [EMAIL_ADDRESS][DOMAIN_NAME] chat Voice call Video call Se…" at bounding box center [498, 223] width 293 height 482
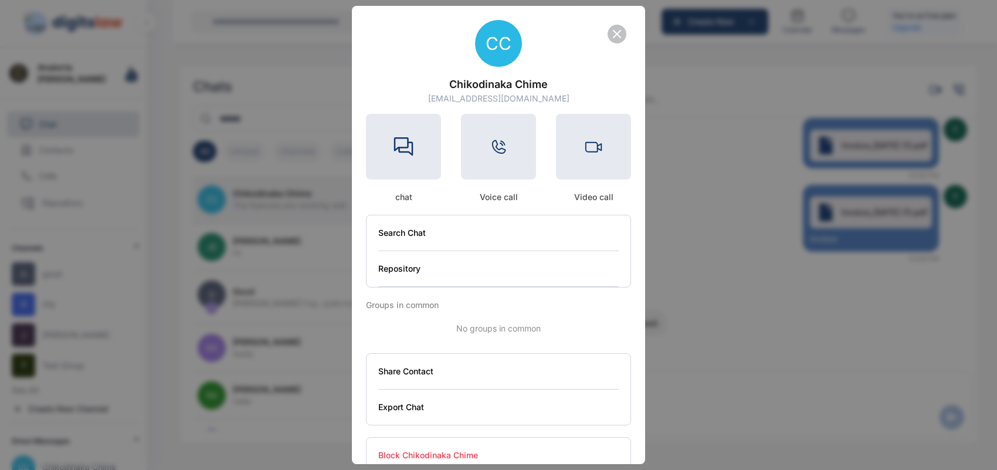
click at [612, 38] on icon "button" at bounding box center [617, 34] width 14 height 14
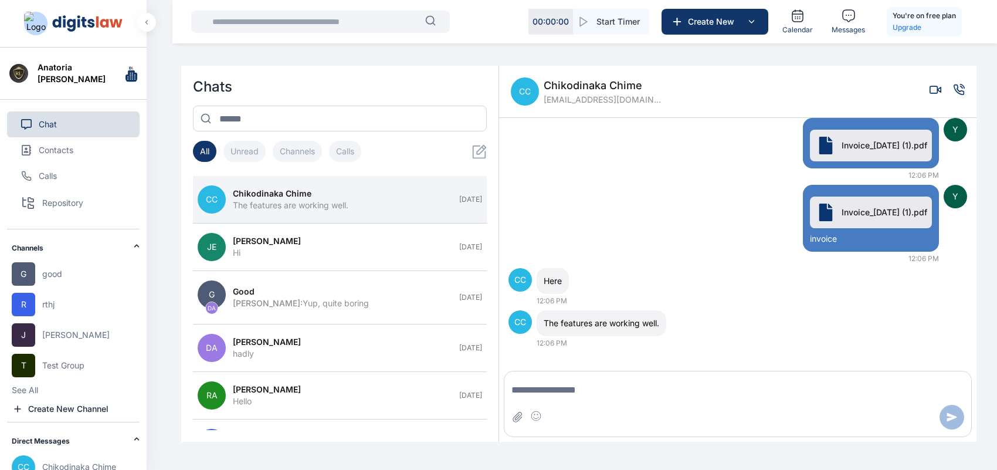
click at [582, 87] on span "Chikodinaka Chime" at bounding box center [602, 85] width 117 height 16
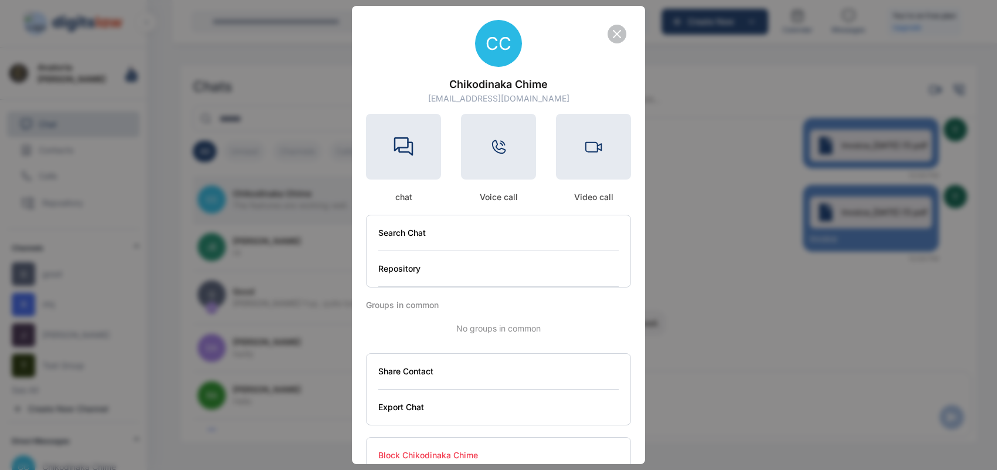
scroll to position [25, 0]
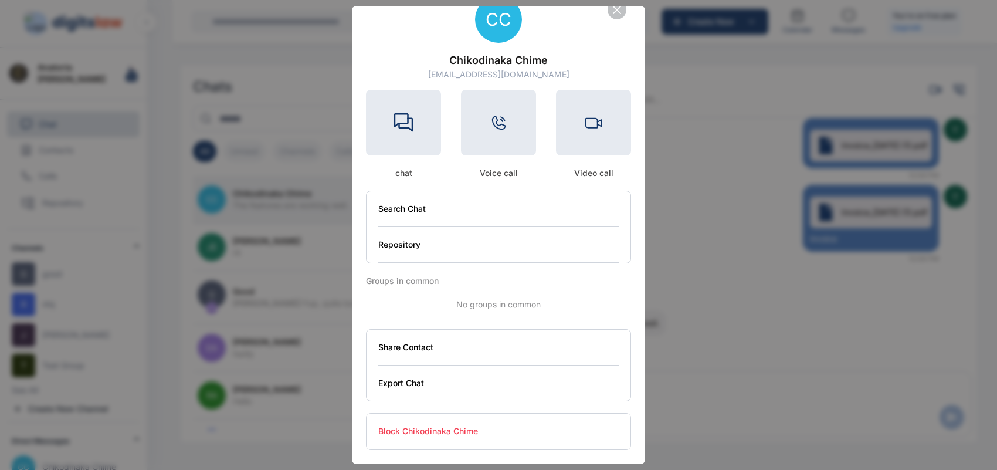
click at [429, 150] on div at bounding box center [403, 123] width 75 height 66
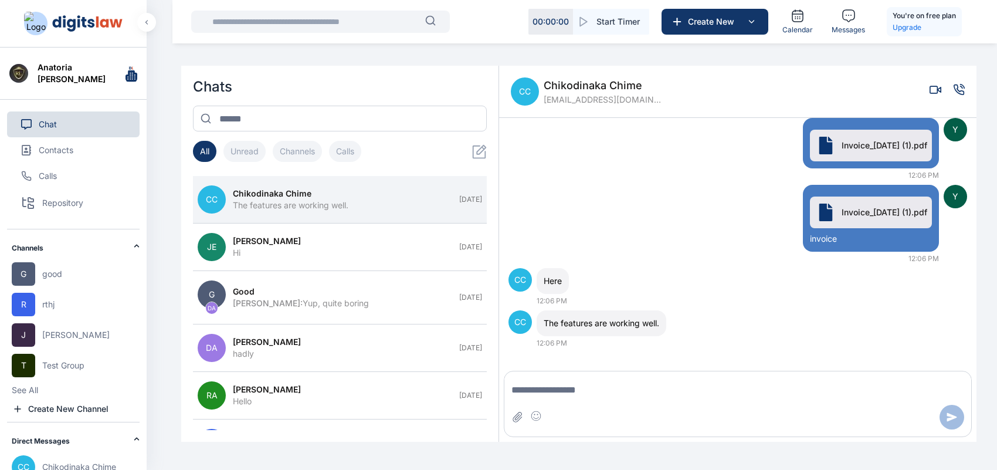
click at [292, 157] on button "Channels" at bounding box center [297, 151] width 49 height 21
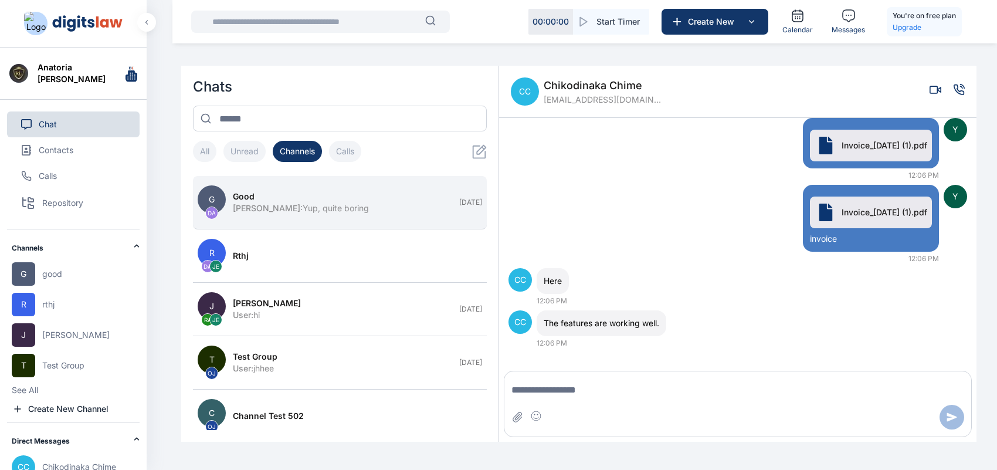
click at [321, 217] on button "G DA good [PERSON_NAME] : Yup, quite boring [DATE]" at bounding box center [340, 202] width 294 height 53
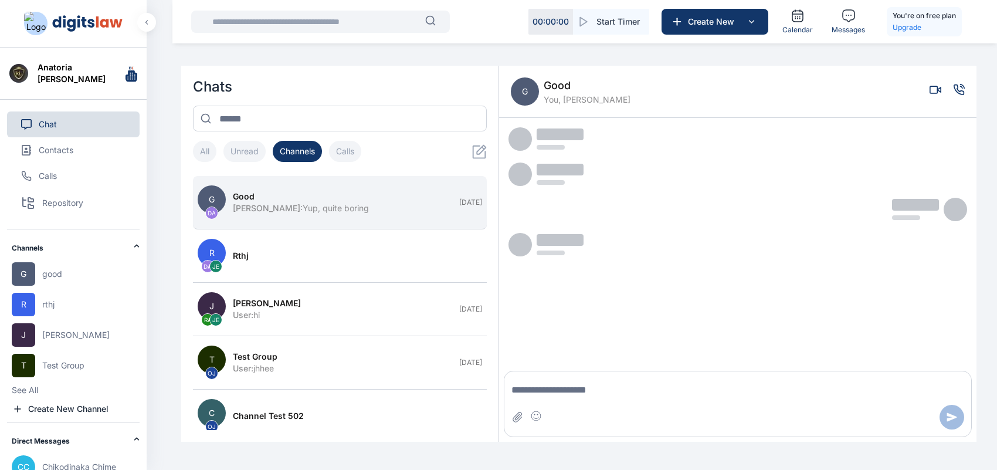
scroll to position [226, 0]
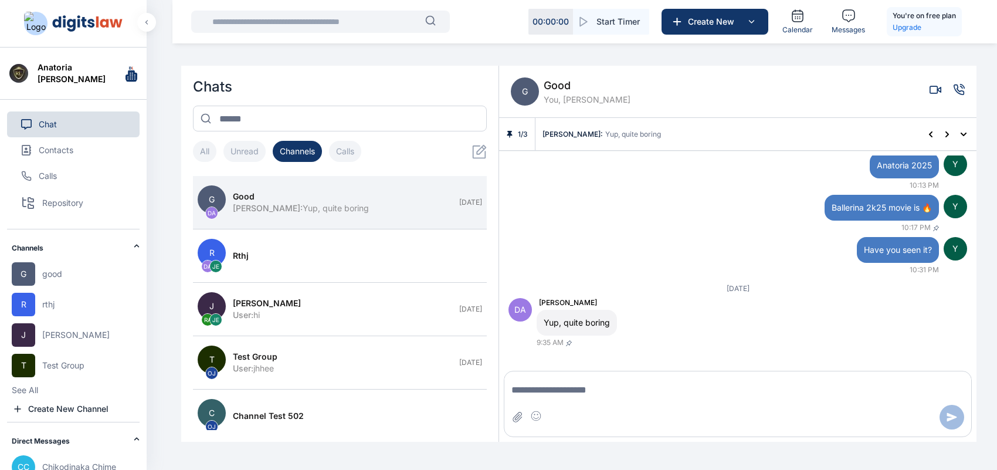
click at [556, 86] on span "good" at bounding box center [587, 85] width 87 height 16
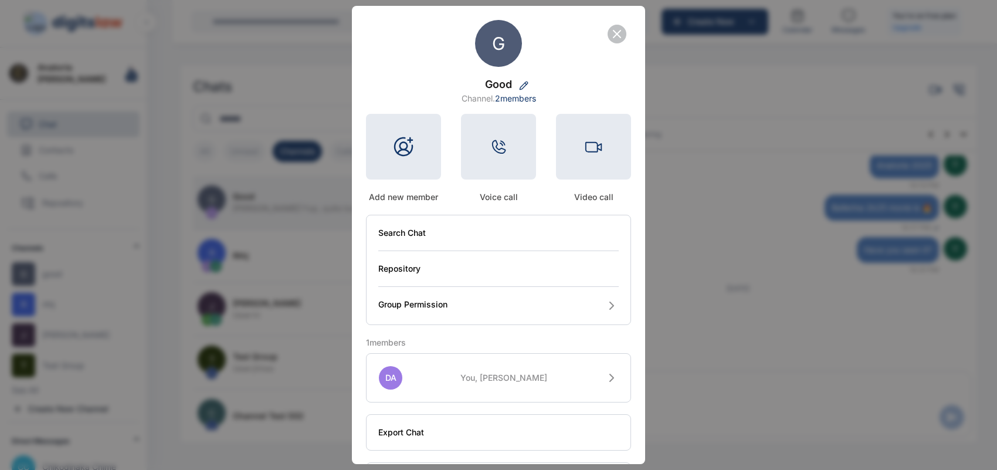
scroll to position [51, 0]
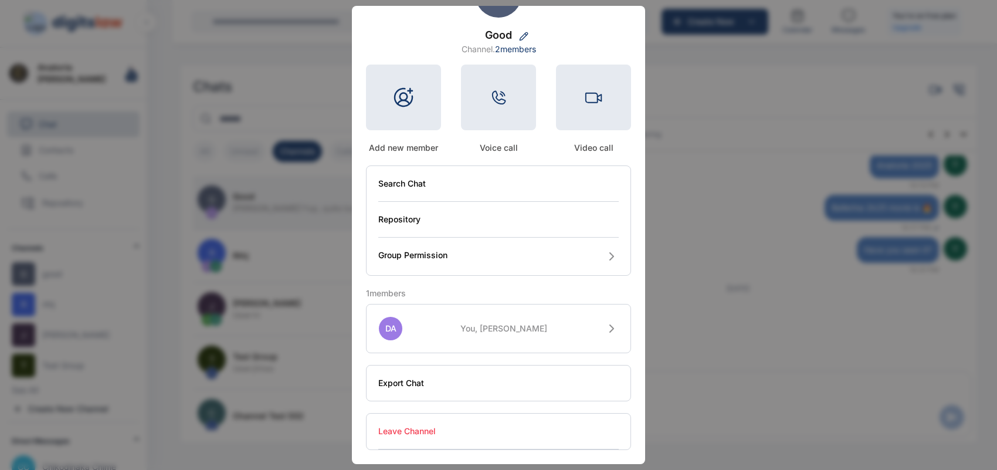
click at [531, 253] on button "Group Permission" at bounding box center [498, 257] width 240 height 38
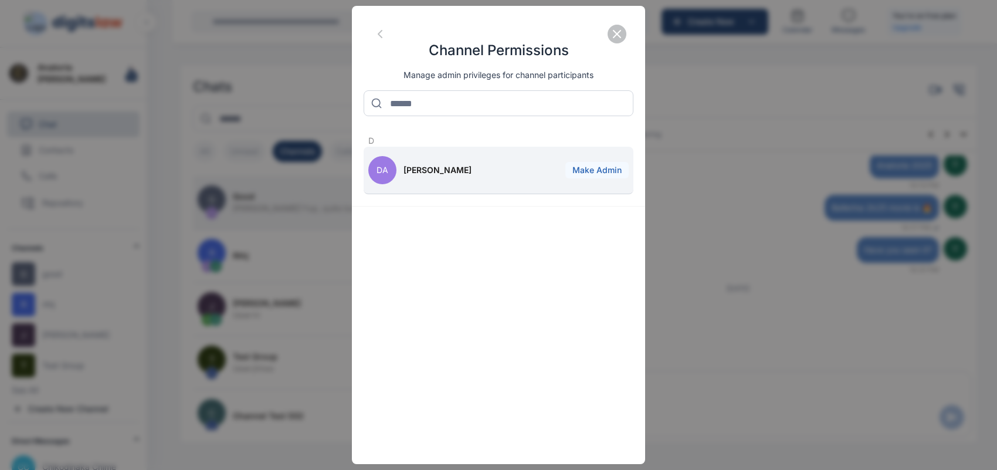
click at [595, 165] on button "Make Admin" at bounding box center [596, 170] width 63 height 16
click at [604, 167] on button "Remove as Admin" at bounding box center [586, 170] width 84 height 16
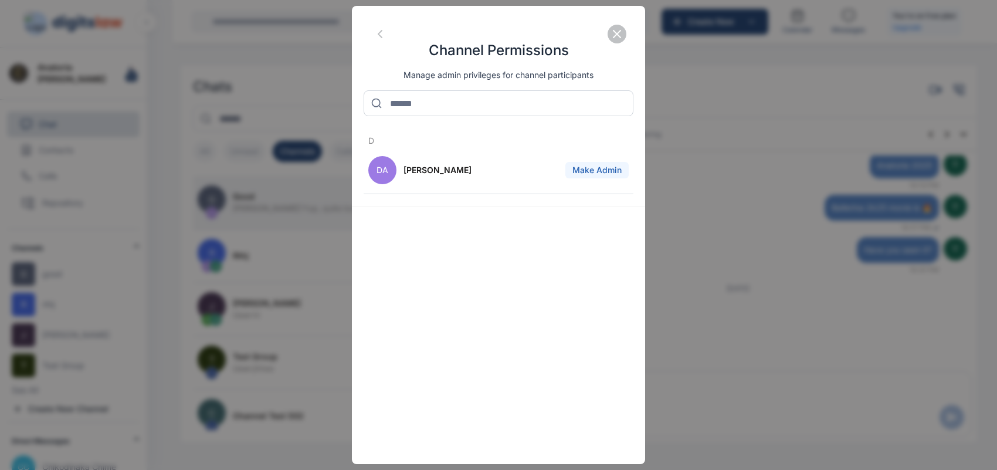
click at [616, 35] on icon "button" at bounding box center [617, 34] width 7 height 7
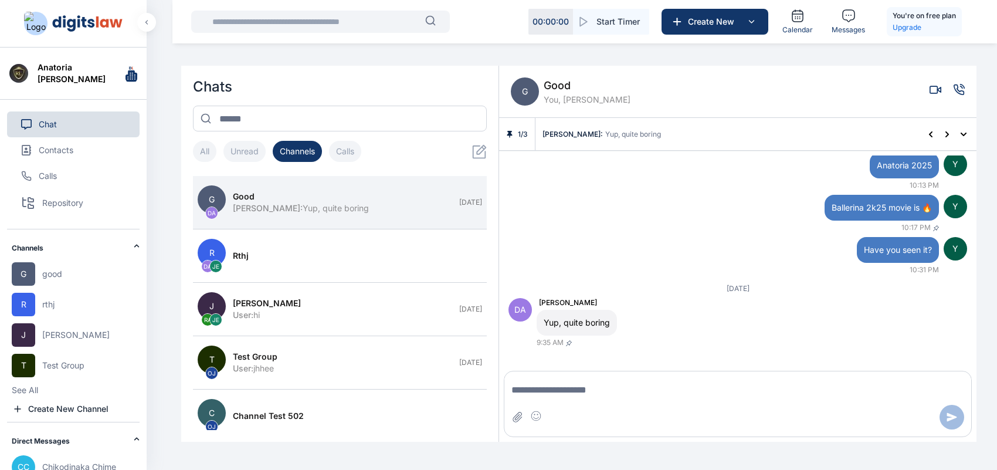
click at [559, 87] on span "good" at bounding box center [587, 85] width 87 height 16
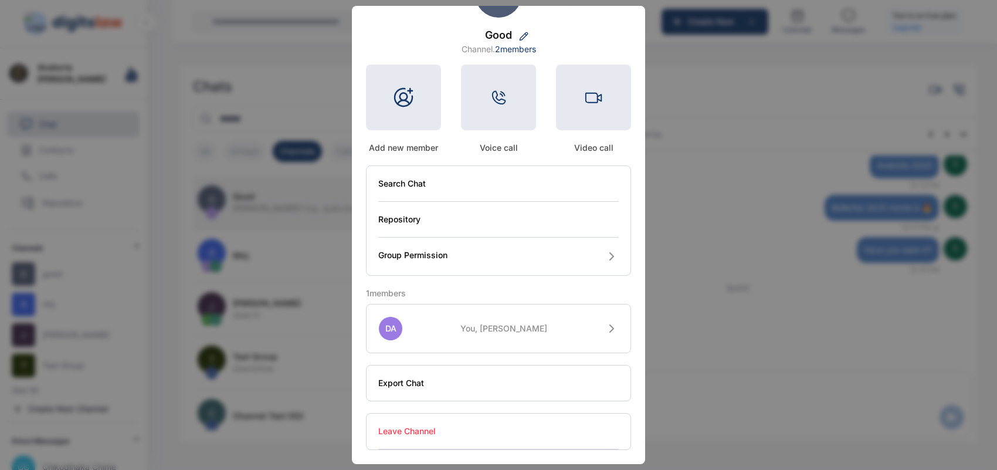
click at [430, 433] on button "Leave Channel" at bounding box center [498, 432] width 240 height 36
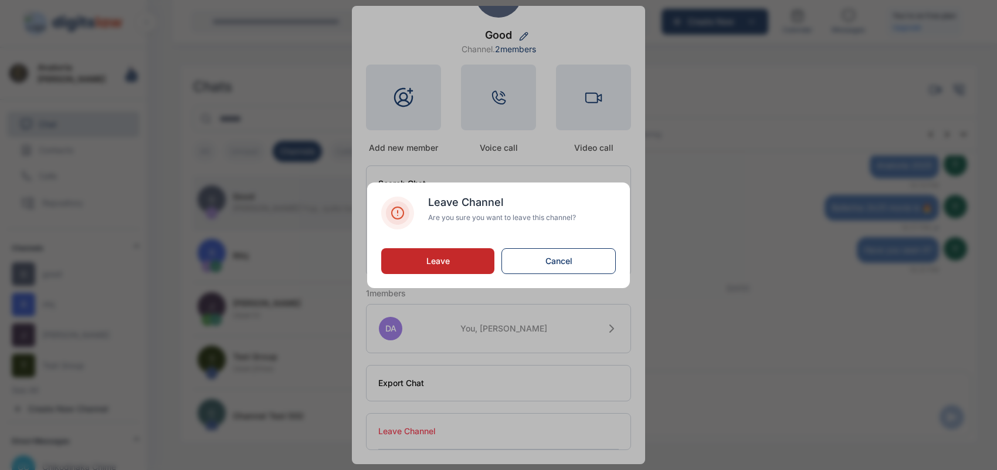
click at [446, 259] on span "Leave" at bounding box center [437, 261] width 23 height 10
click at [461, 254] on button "Leave" at bounding box center [437, 261] width 113 height 26
click at [453, 265] on button "Leave" at bounding box center [437, 261] width 113 height 26
click at [573, 260] on button "Cancel" at bounding box center [558, 261] width 114 height 26
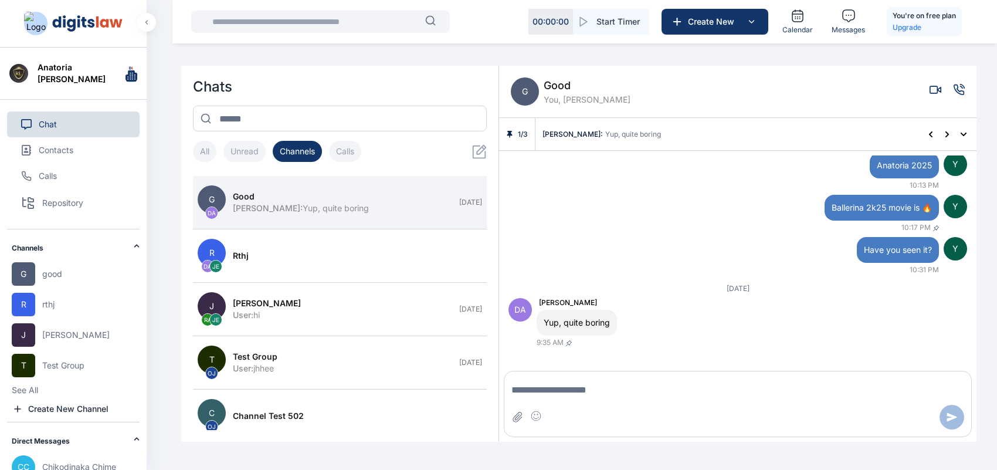
drag, startPoint x: 669, startPoint y: 116, endPoint x: 556, endPoint y: 168, distance: 124.4
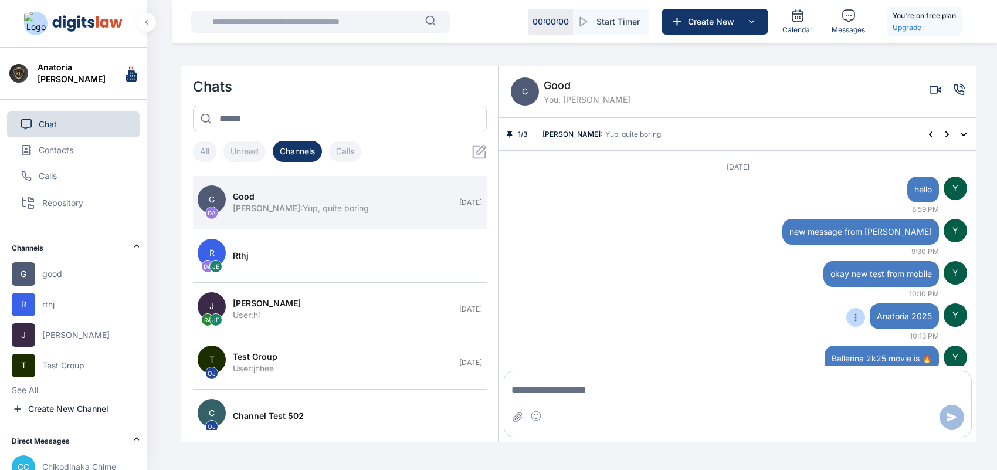
scroll to position [0, 0]
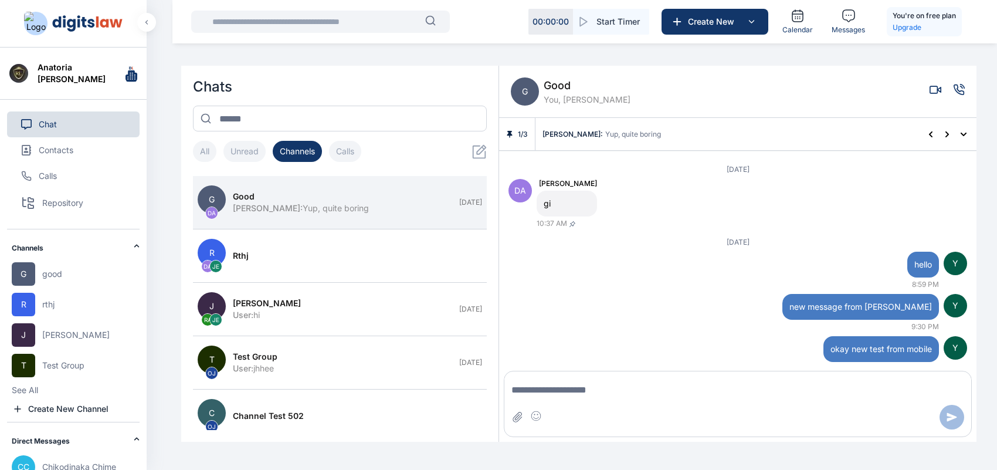
click at [556, 168] on div "[DATE]" at bounding box center [738, 169] width 459 height 9
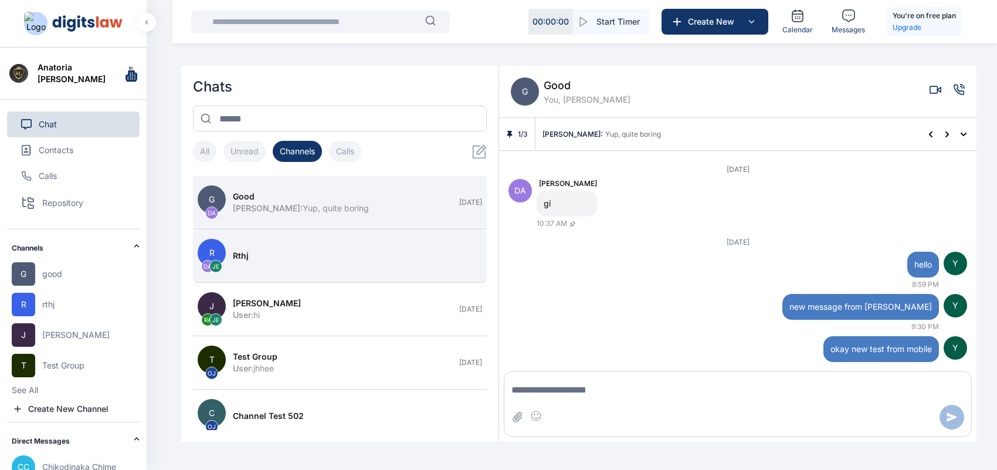
click at [336, 273] on button "R DA JE rthj" at bounding box center [340, 255] width 294 height 53
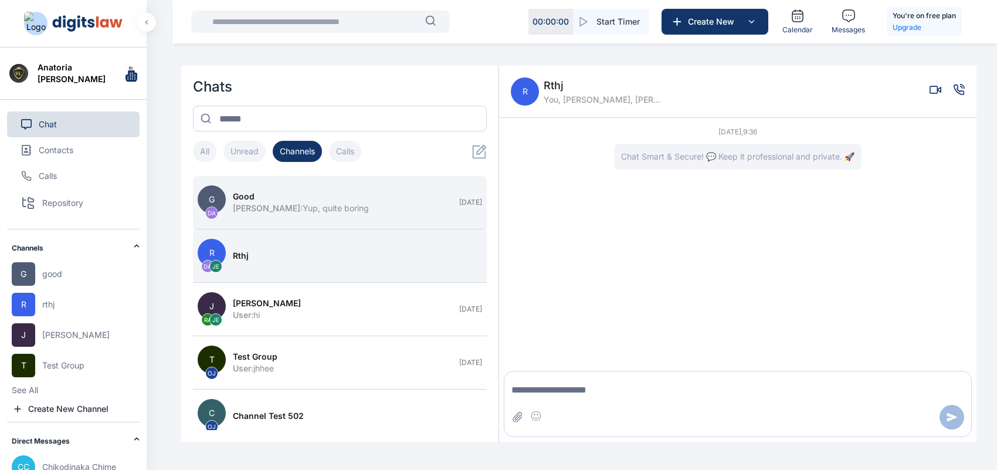
click at [378, 214] on button "G DA good [PERSON_NAME] : Yup, quite boring [DATE]" at bounding box center [340, 202] width 294 height 53
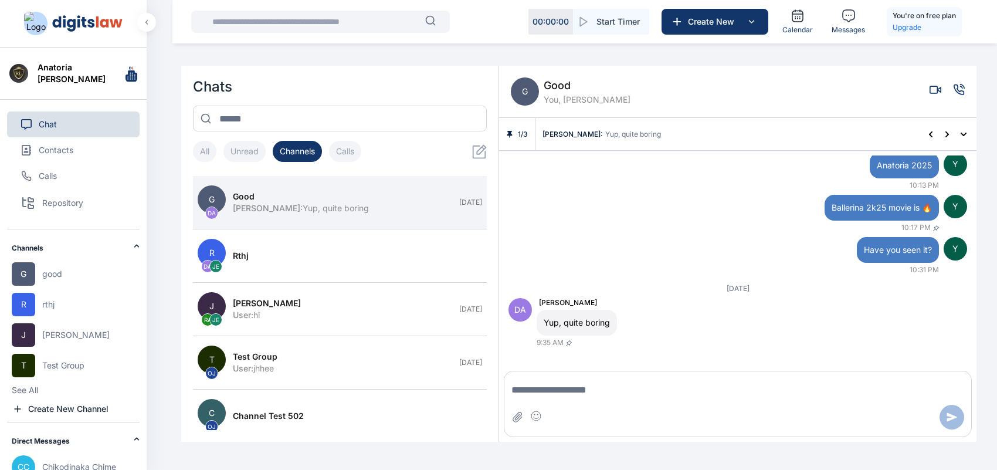
scroll to position [42, 0]
click at [554, 90] on span "good" at bounding box center [587, 86] width 87 height 16
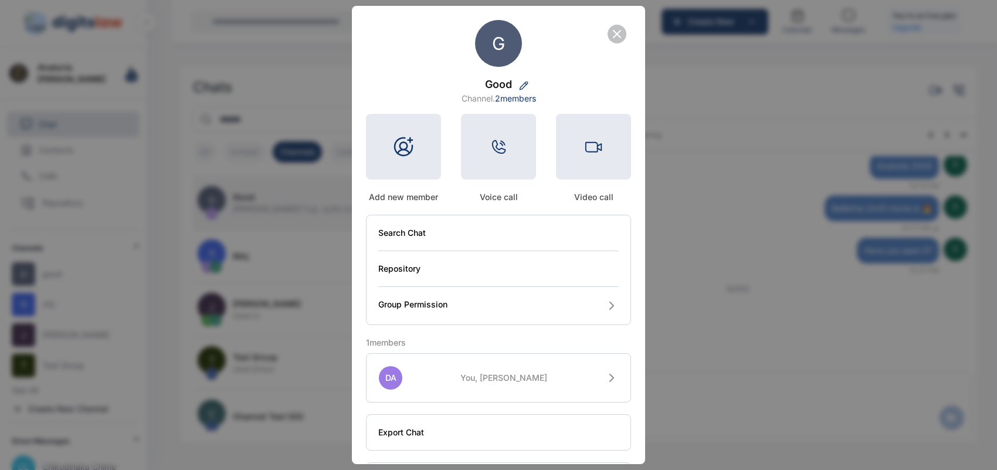
scroll to position [51, 0]
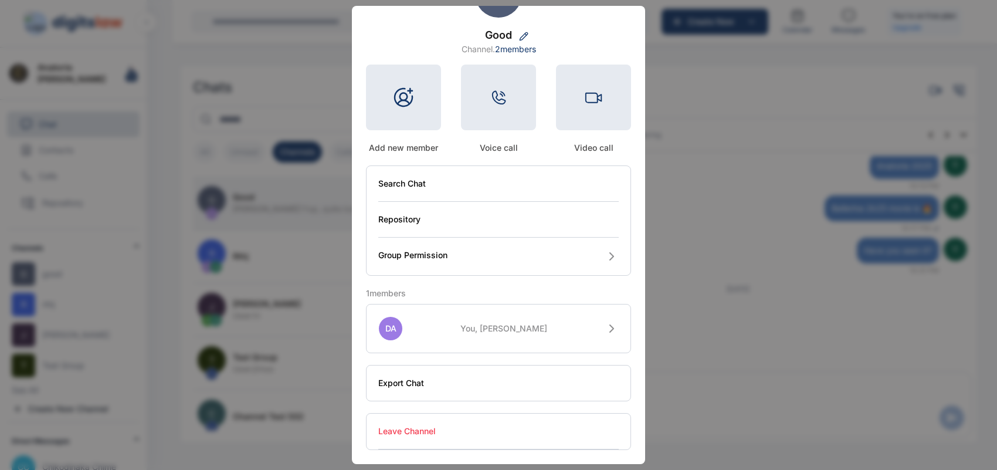
click at [420, 94] on div at bounding box center [403, 98] width 75 height 66
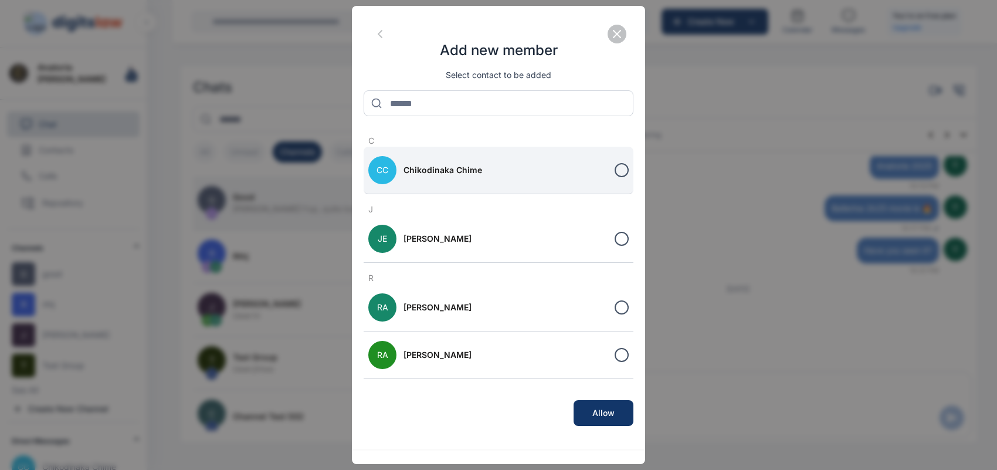
click at [622, 173] on div at bounding box center [622, 170] width 14 height 14
click at [623, 411] on button "Allow" at bounding box center [604, 413] width 60 height 26
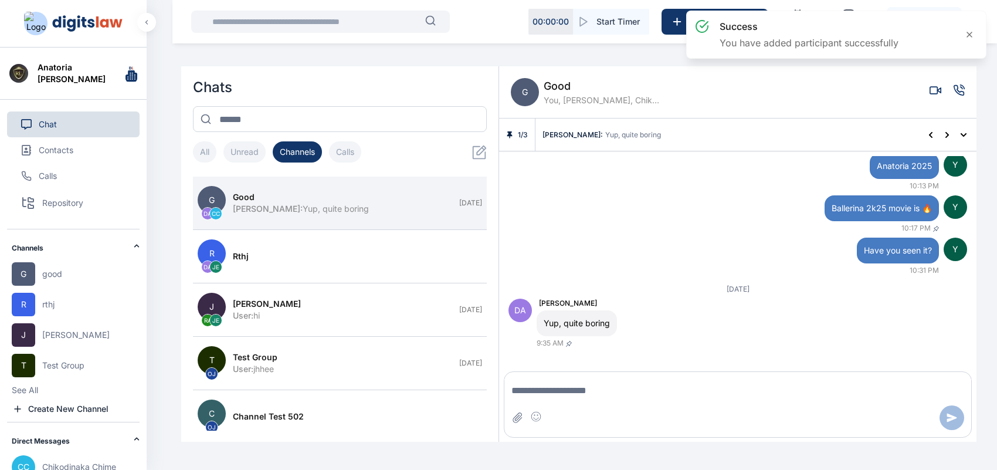
scroll to position [42, 0]
drag, startPoint x: 561, startPoint y: 74, endPoint x: 561, endPoint y: 81, distance: 6.5
click at [561, 81] on div "G good You, [PERSON_NAME], Chikodinaka Chime" at bounding box center [737, 92] width 477 height 52
click at [561, 81] on span "good" at bounding box center [602, 85] width 117 height 16
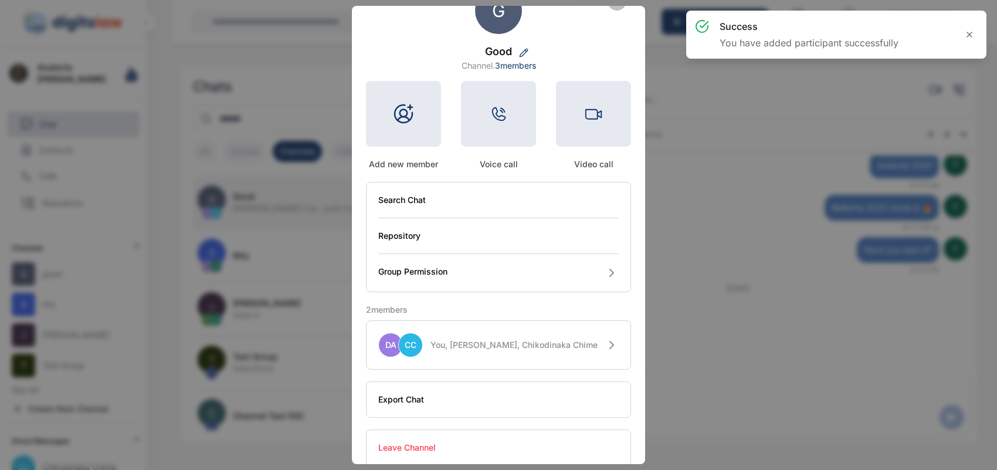
scroll to position [51, 0]
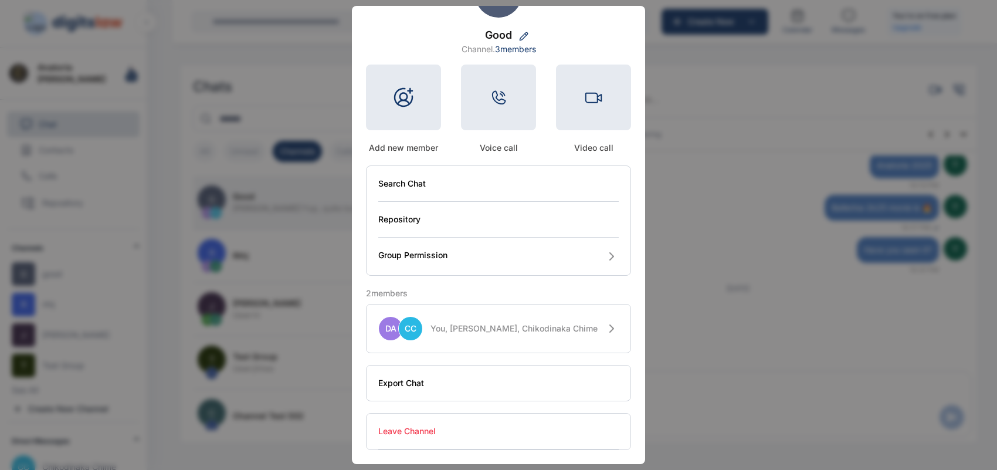
click at [608, 326] on icon at bounding box center [612, 328] width 14 height 14
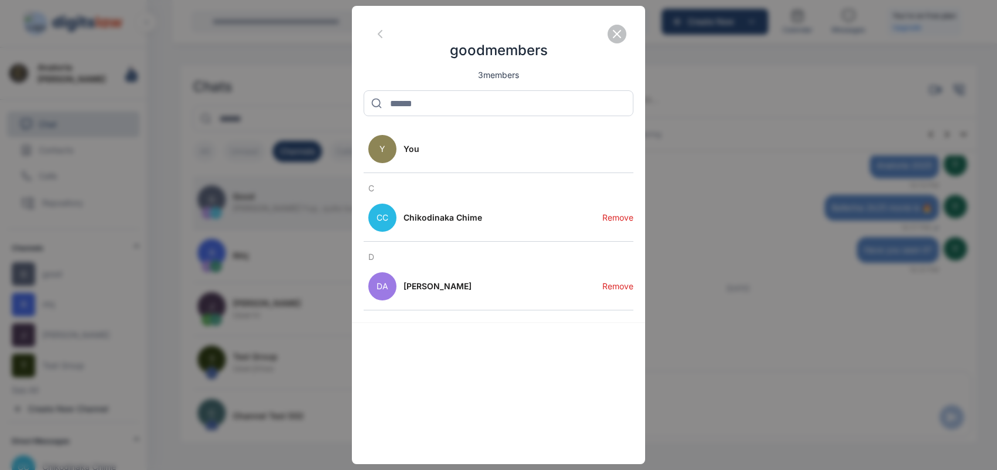
click at [608, 213] on button "Remove" at bounding box center [617, 217] width 31 height 47
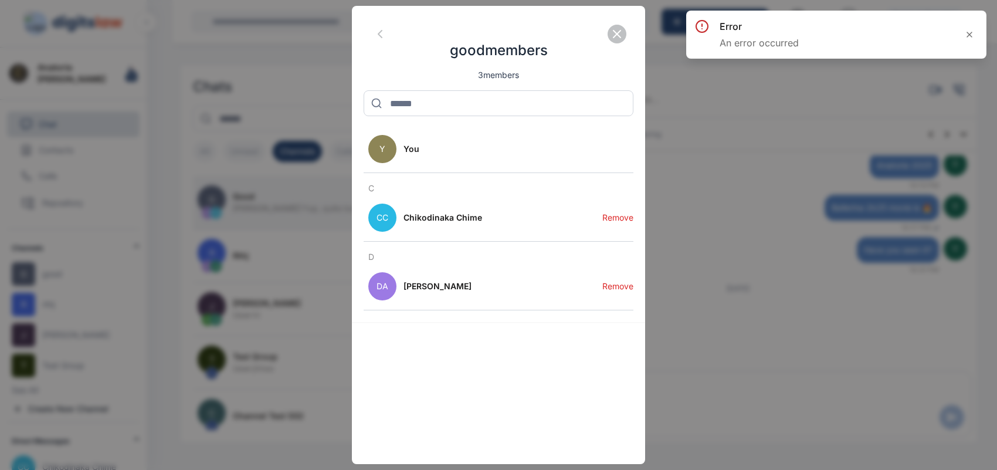
click at [619, 218] on button "Remove" at bounding box center [617, 217] width 31 height 47
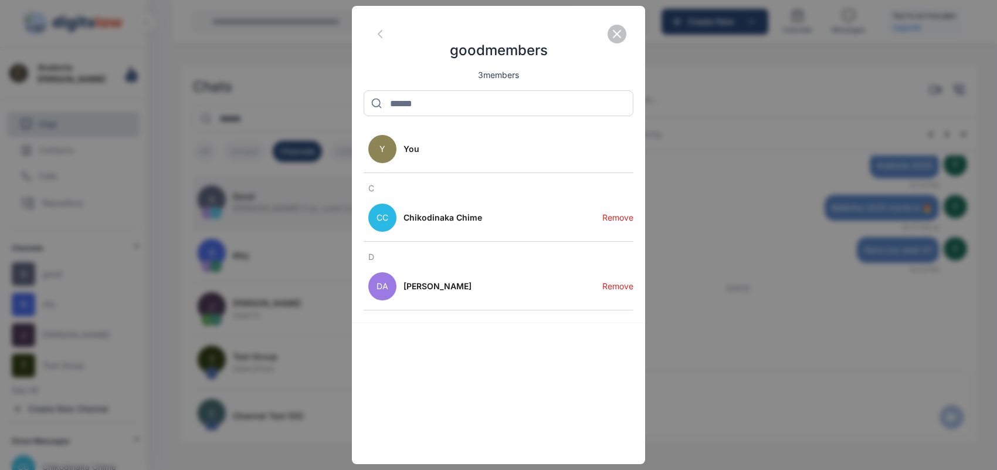
click at [611, 34] on icon "button" at bounding box center [617, 34] width 14 height 14
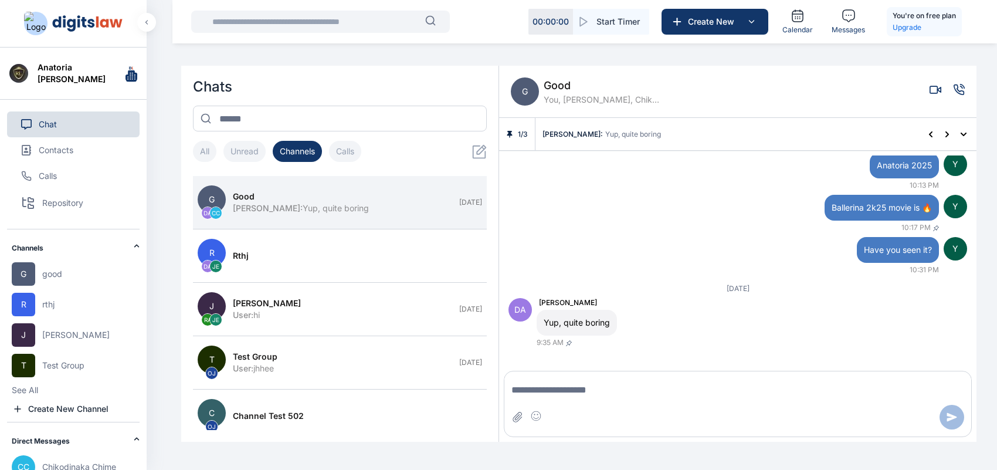
click at [555, 89] on span "good" at bounding box center [602, 85] width 117 height 16
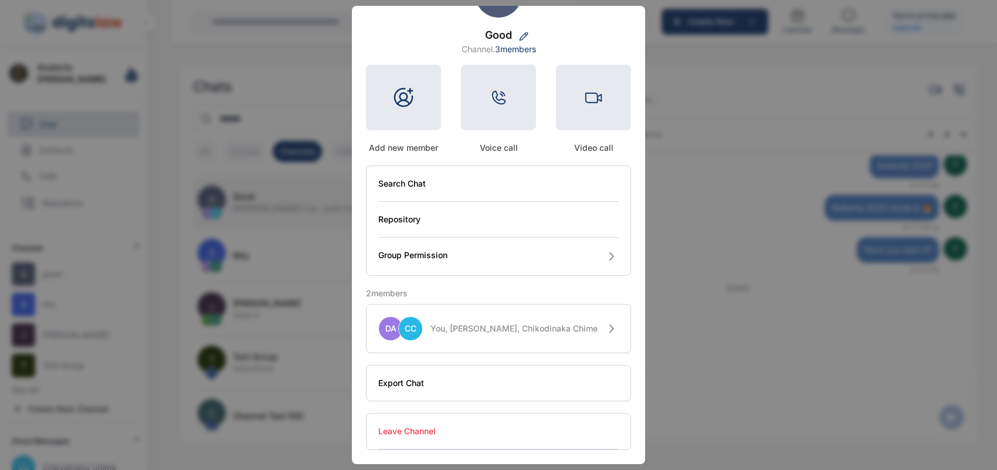
click at [610, 333] on icon at bounding box center [612, 328] width 14 height 14
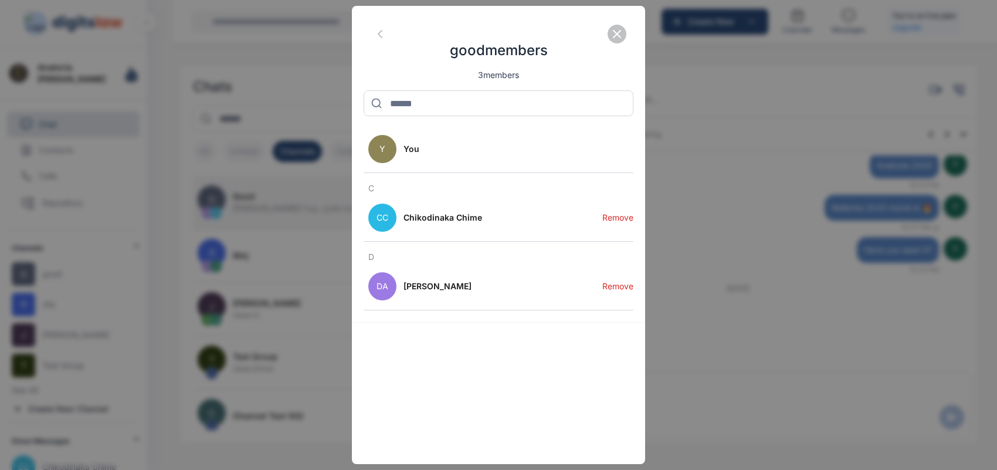
click at [610, 32] on icon "button" at bounding box center [617, 34] width 14 height 14
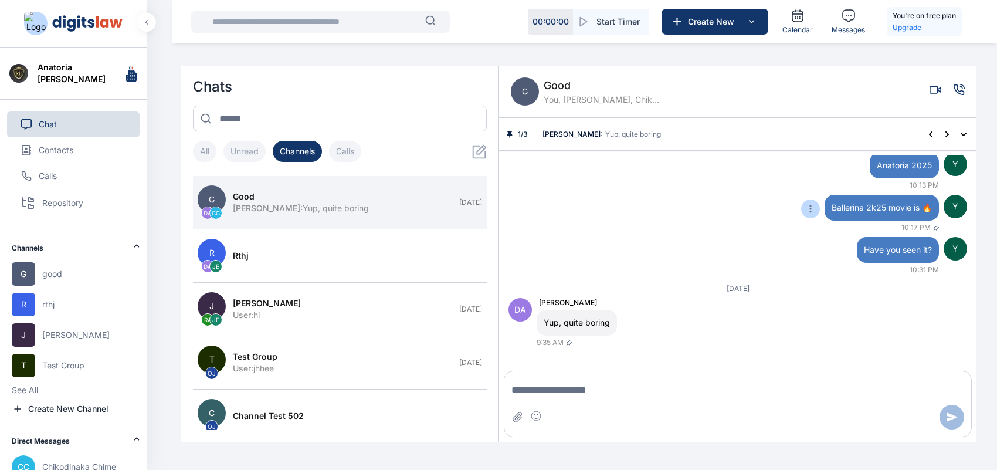
scroll to position [42, 0]
click at [560, 85] on span "good" at bounding box center [602, 86] width 117 height 16
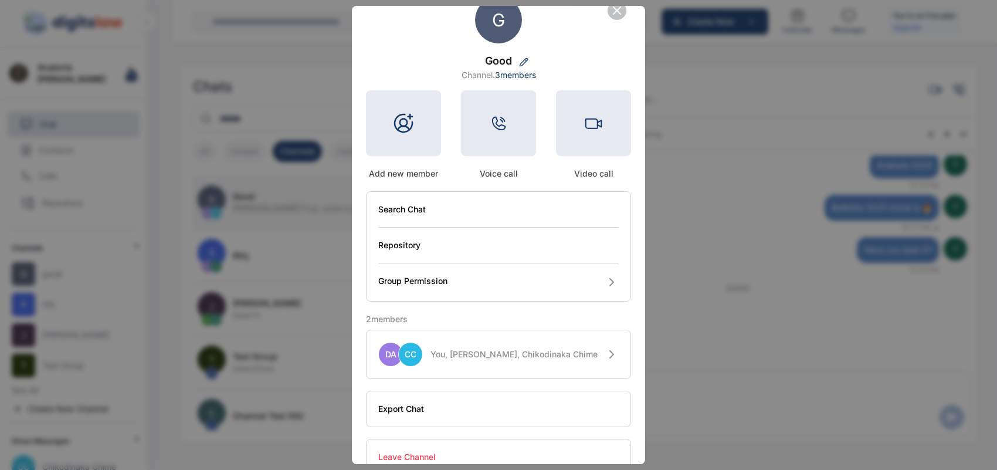
scroll to position [51, 0]
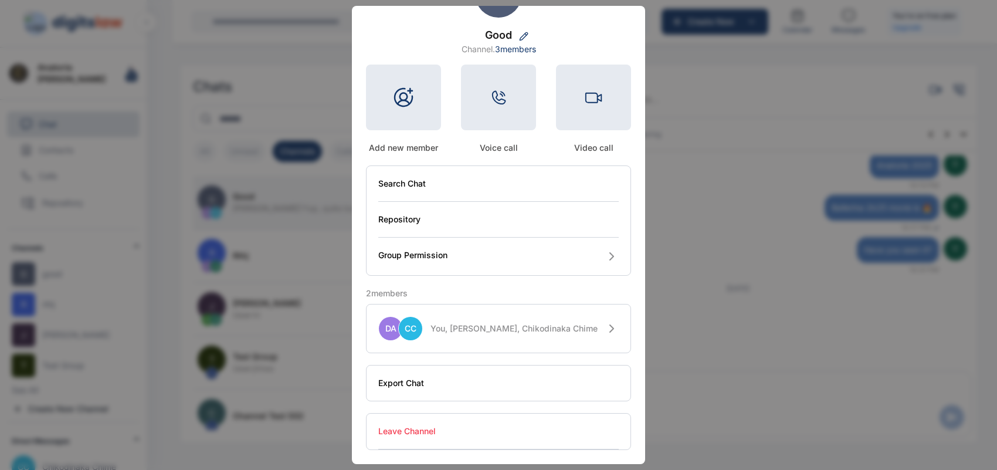
click at [526, 214] on button "Repository" at bounding box center [498, 220] width 240 height 36
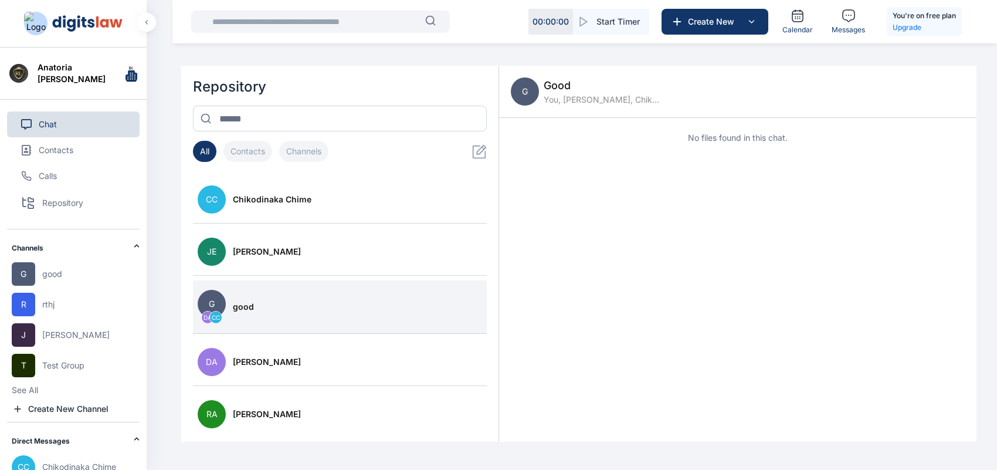
click at [89, 124] on button "Chat" at bounding box center [73, 124] width 133 height 26
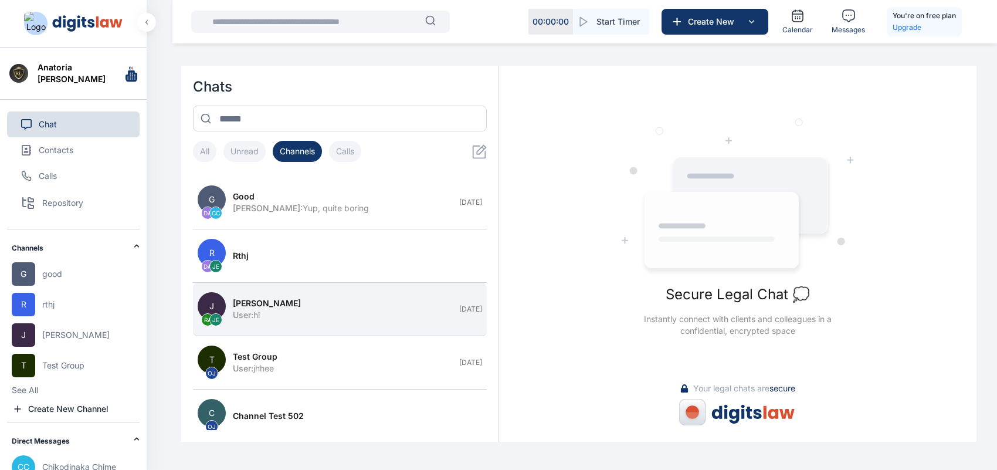
click at [314, 317] on div "User : hi" at bounding box center [342, 315] width 219 height 12
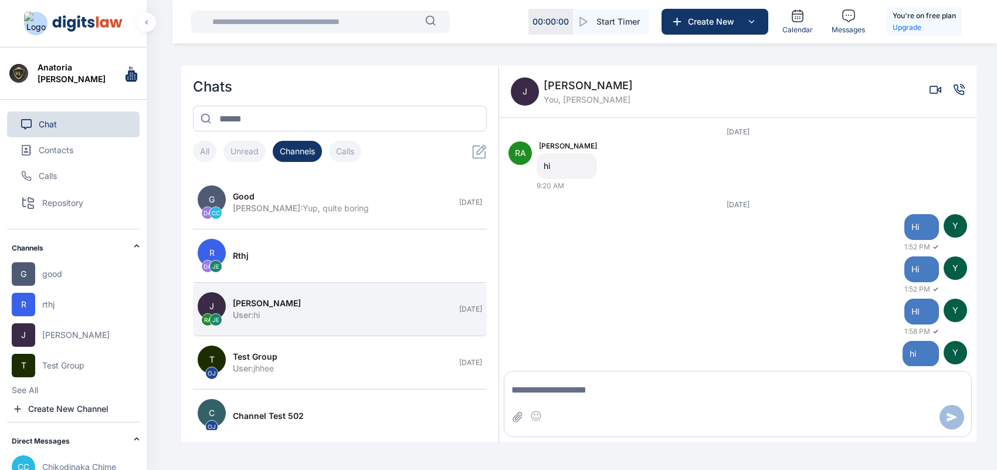
click at [314, 317] on div "User : hi" at bounding box center [342, 315] width 219 height 12
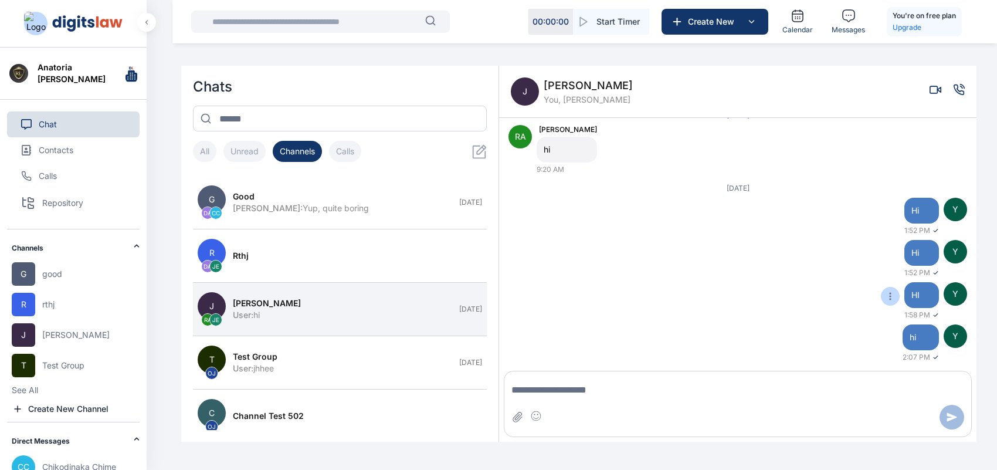
scroll to position [0, 0]
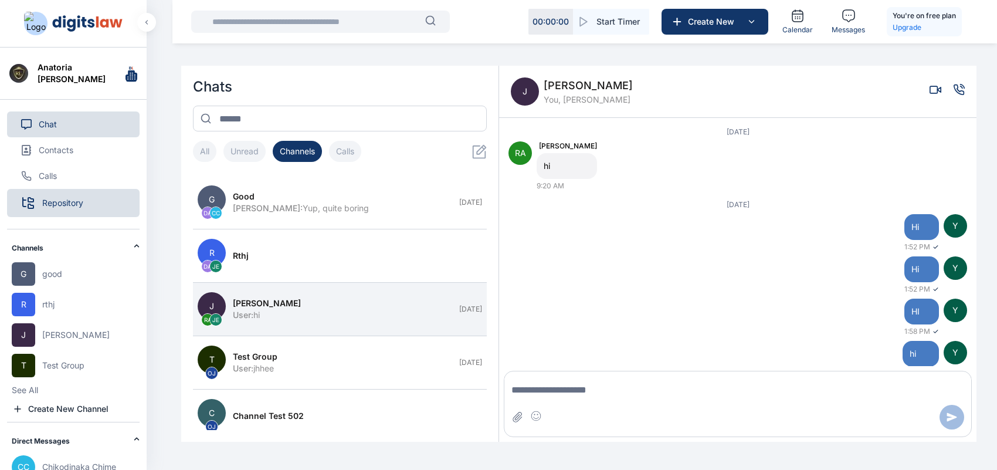
click at [62, 201] on span "Repository" at bounding box center [62, 203] width 41 height 12
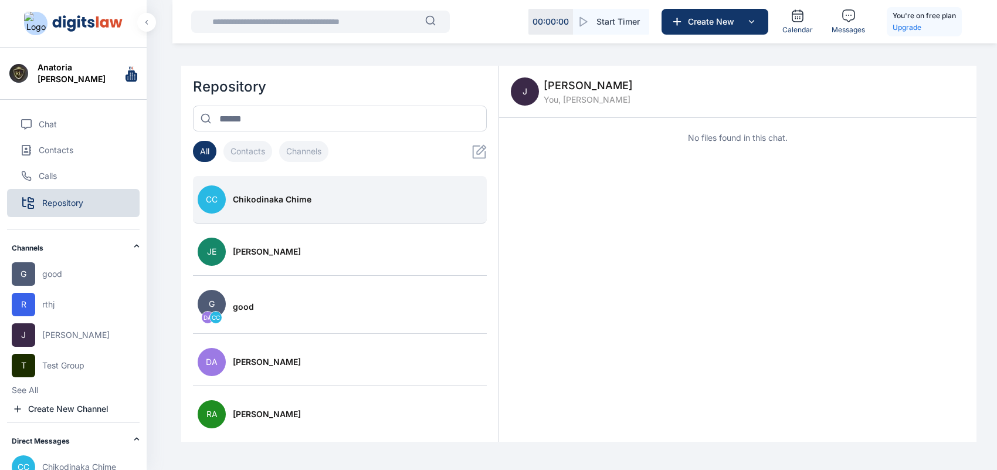
click at [416, 218] on button "CC Chikodinaka Chime" at bounding box center [340, 200] width 294 height 48
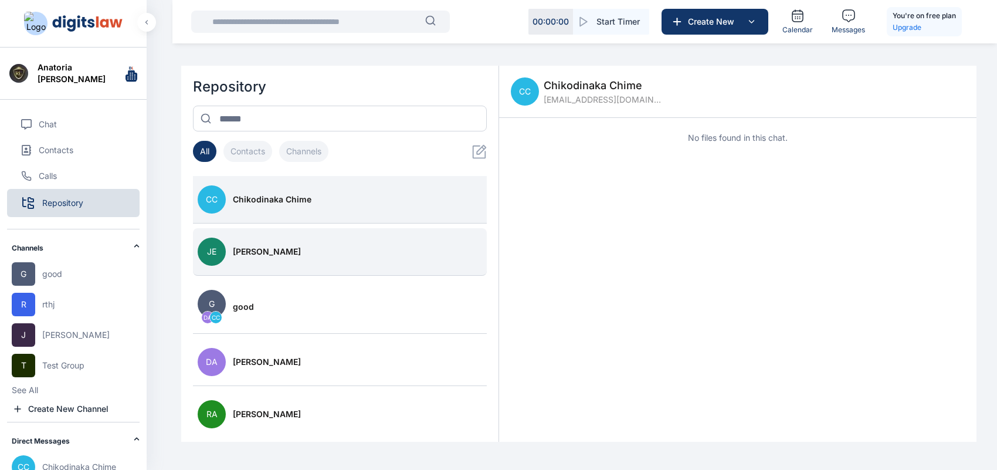
click at [382, 267] on button "[PERSON_NAME] [PERSON_NAME]" at bounding box center [340, 252] width 294 height 48
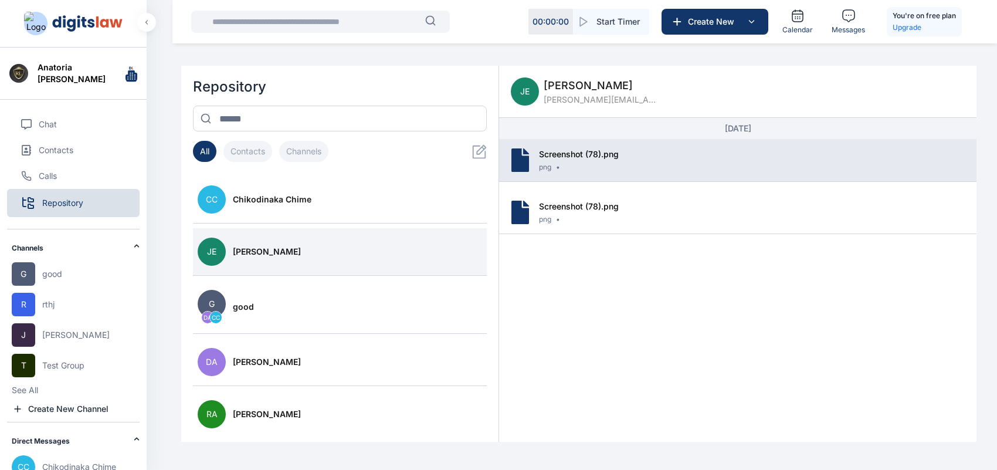
click at [601, 179] on div "Screenshot (78).png png •" at bounding box center [737, 160] width 477 height 43
click at [618, 172] on div "Screenshot (78).png png •" at bounding box center [737, 160] width 477 height 43
click at [570, 150] on link "Screenshot (78).png" at bounding box center [579, 154] width 80 height 10
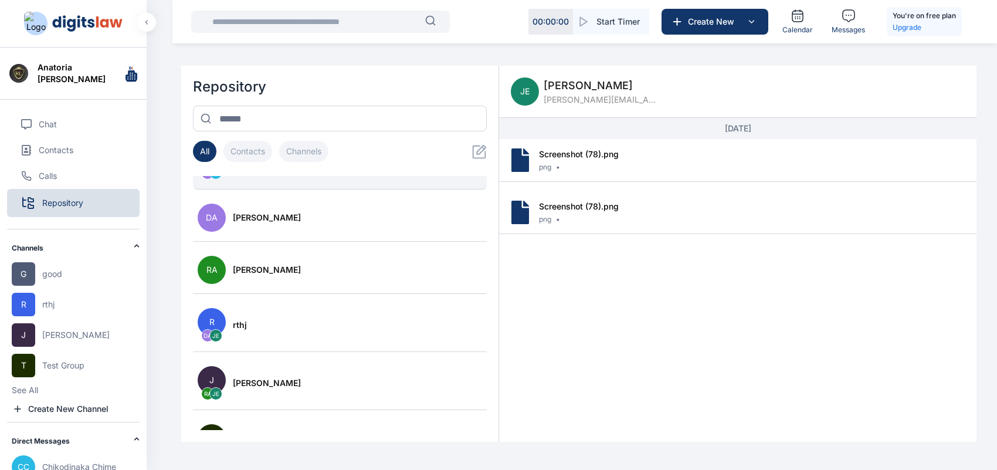
scroll to position [352, 0]
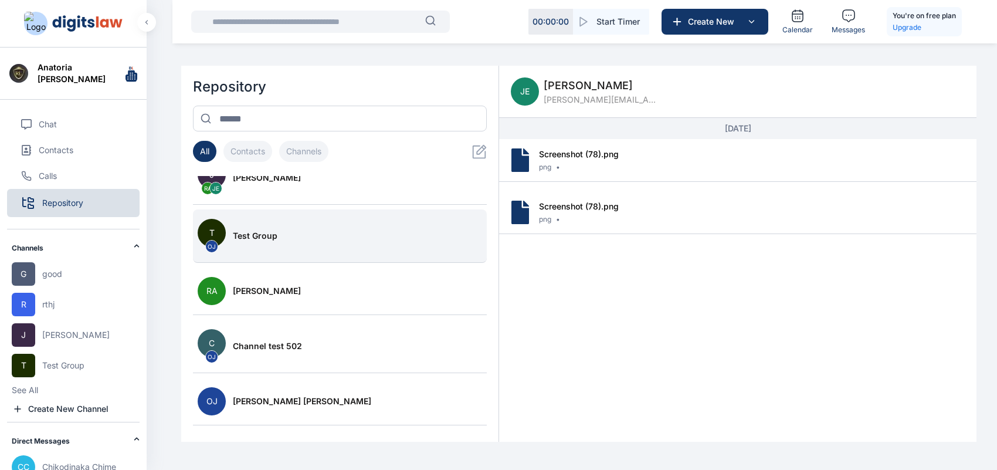
click at [364, 244] on button "T OJ Test Group" at bounding box center [340, 235] width 294 height 53
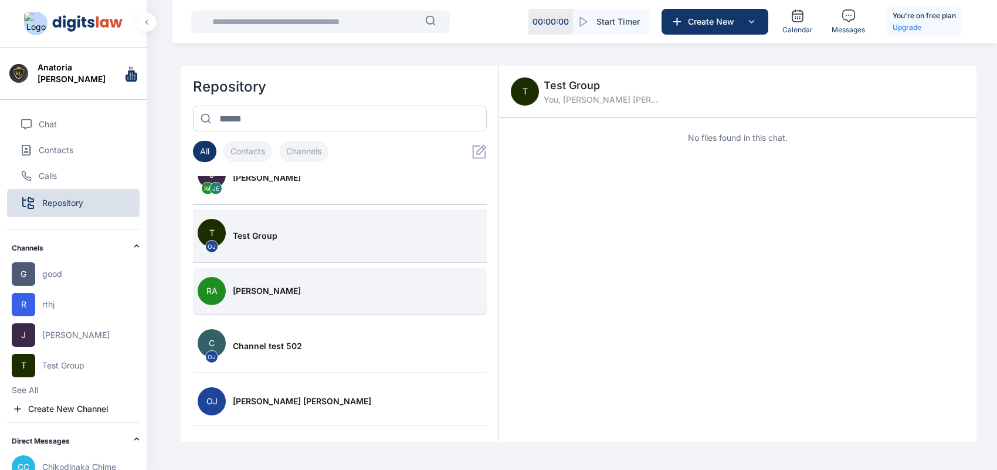
click at [352, 276] on button "RA [PERSON_NAME]" at bounding box center [340, 291] width 294 height 48
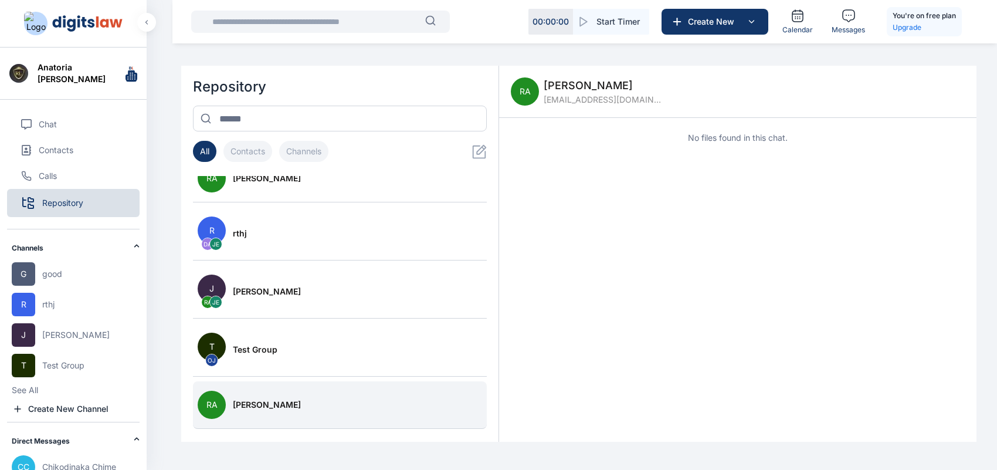
scroll to position [0, 0]
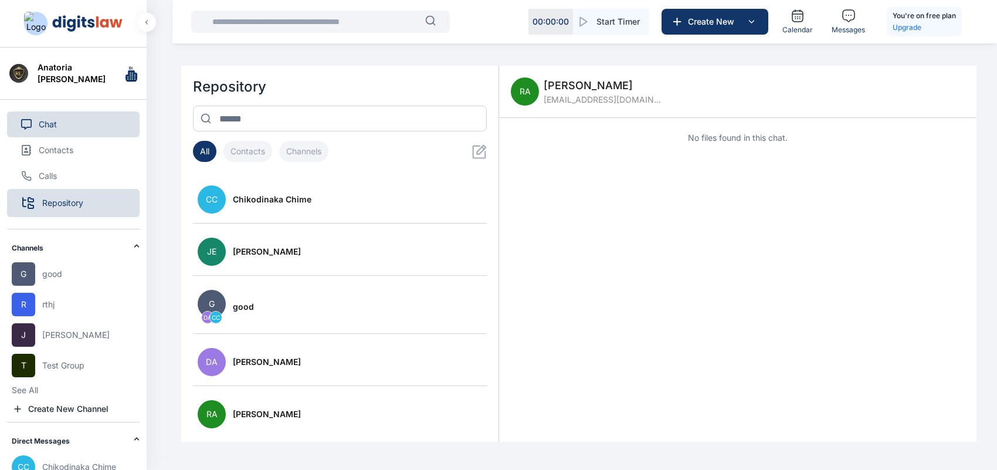
click at [43, 121] on span "Chat" at bounding box center [48, 124] width 18 height 12
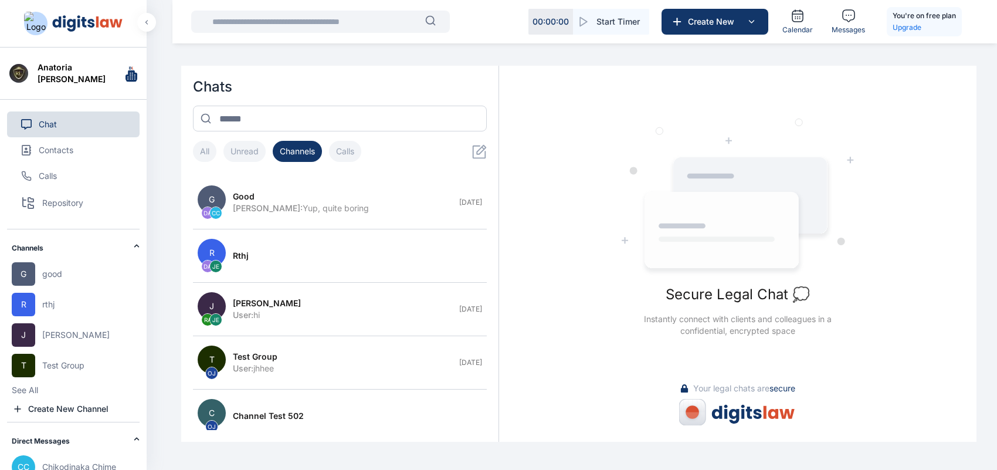
click at [134, 245] on icon at bounding box center [137, 246] width 6 height 6
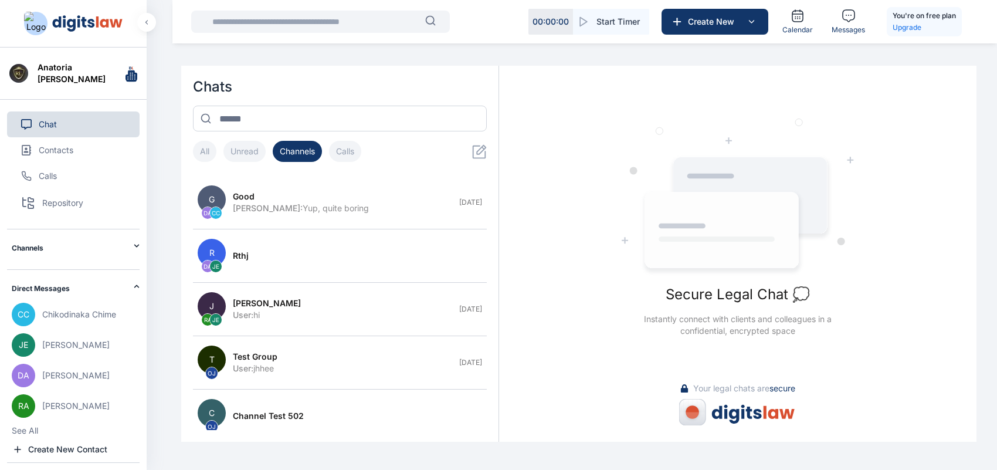
click at [131, 262] on div "Direct Messages" at bounding box center [76, 245] width 128 height 33
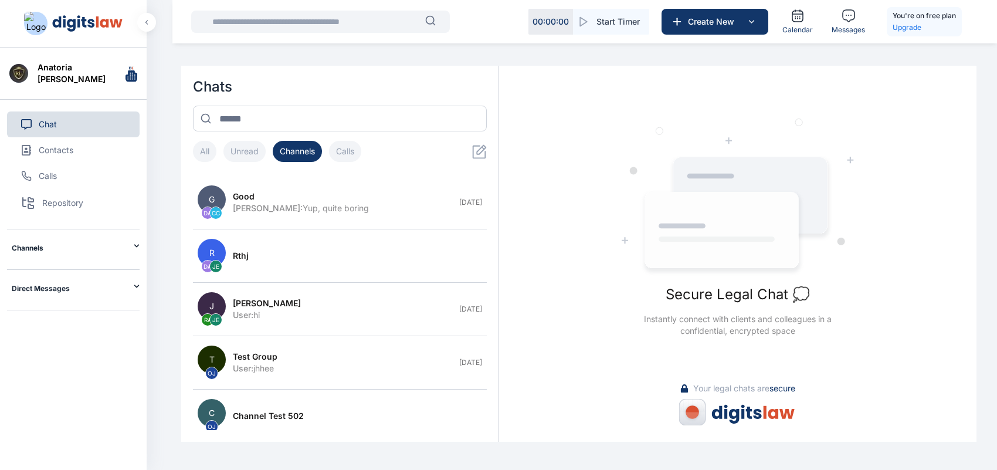
drag, startPoint x: 463, startPoint y: 153, endPoint x: 476, endPoint y: 153, distance: 12.9
click at [476, 153] on div "All Unread Channels Calls" at bounding box center [340, 154] width 294 height 26
click at [477, 153] on icon at bounding box center [482, 149] width 10 height 10
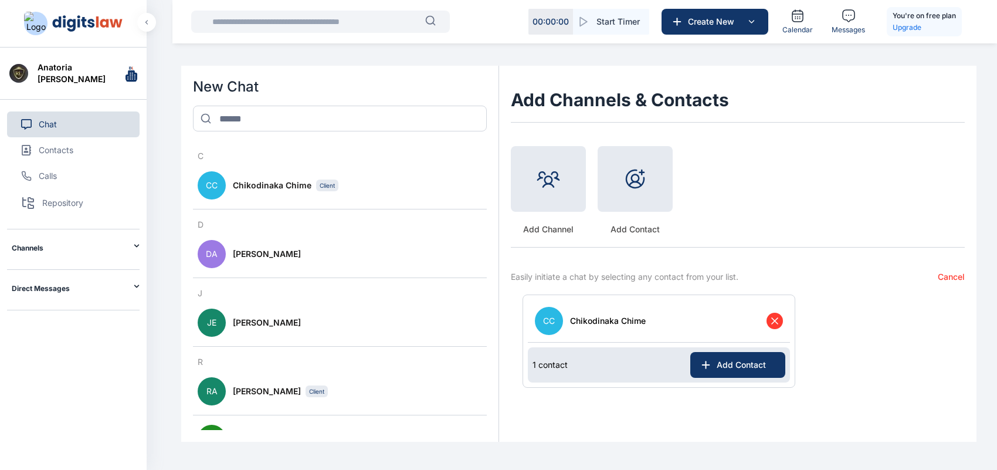
click at [772, 321] on icon at bounding box center [775, 321] width 12 height 12
